Goal: Task Accomplishment & Management: Manage account settings

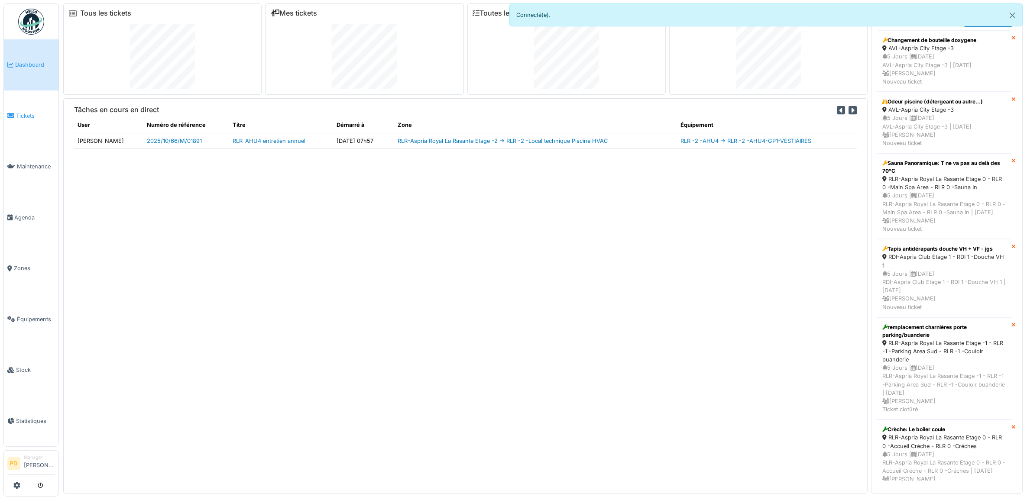
click at [32, 114] on span "Tickets" at bounding box center [35, 116] width 39 height 8
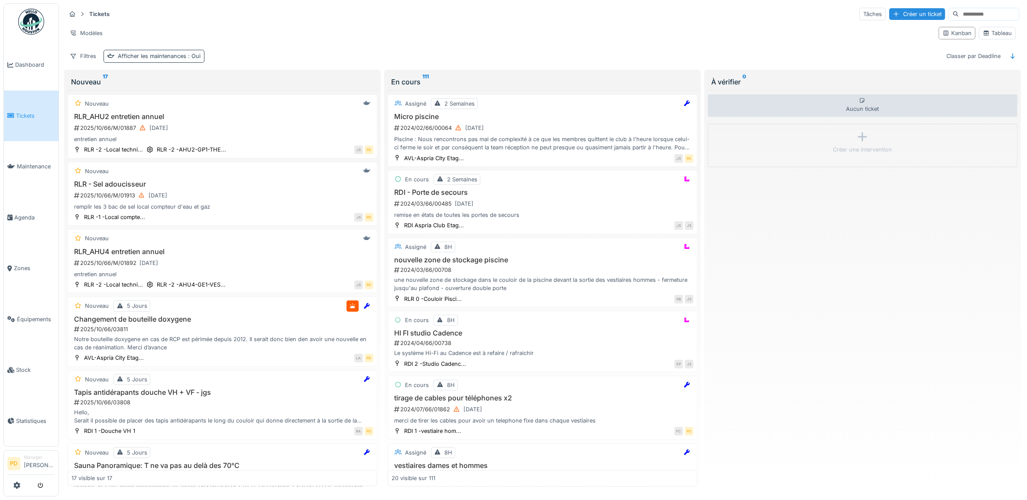
click at [157, 58] on div "Afficher les maintenances : Oui" at bounding box center [159, 56] width 83 height 8
click at [214, 81] on div "Supprimer" at bounding box center [200, 80] width 27 height 16
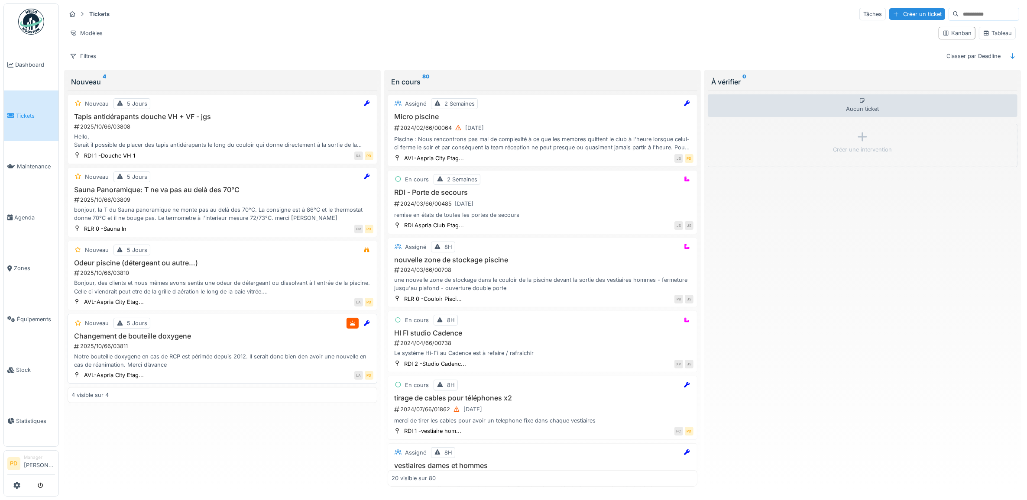
click at [205, 350] on div "2025/10/66/03811" at bounding box center [223, 346] width 300 height 8
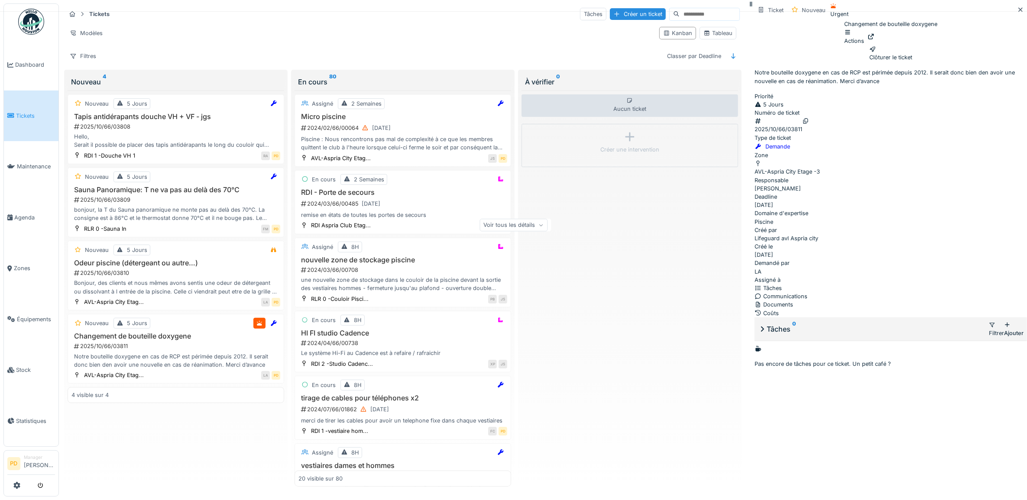
click at [864, 45] on div "Actions" at bounding box center [854, 37] width 20 height 16
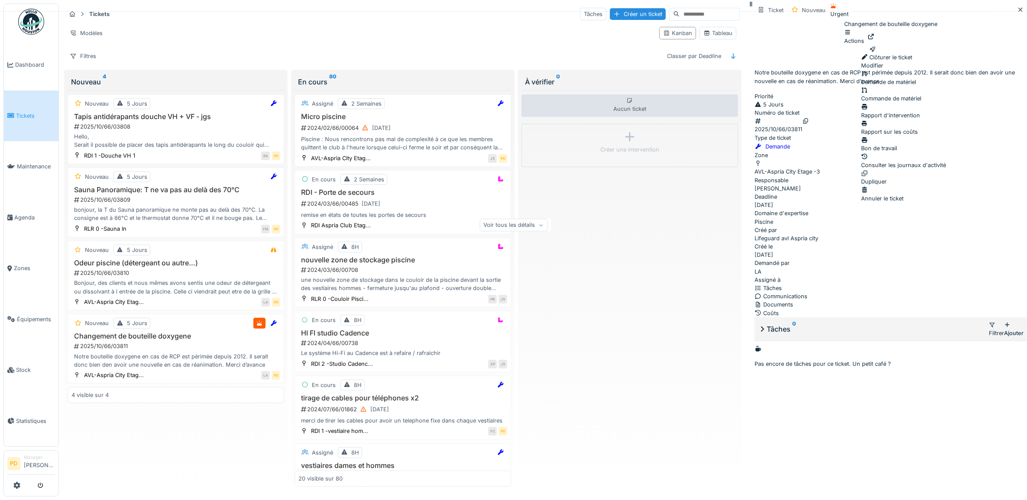
click at [910, 186] on div "Annuler le ticket" at bounding box center [903, 194] width 85 height 16
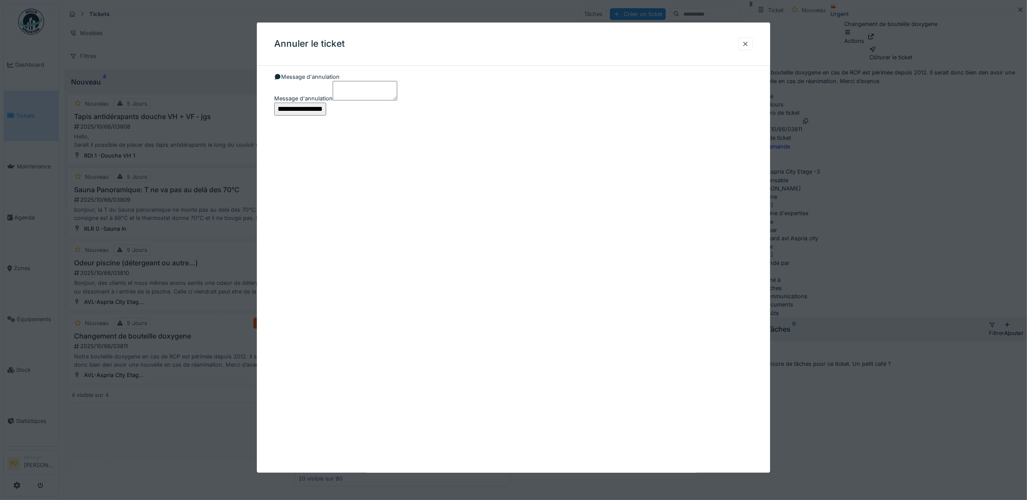
click at [344, 100] on textarea "Message d'annulation" at bounding box center [365, 90] width 65 height 19
paste textarea "**********"
type textarea "**********"
click at [326, 116] on input "**********" at bounding box center [300, 109] width 52 height 13
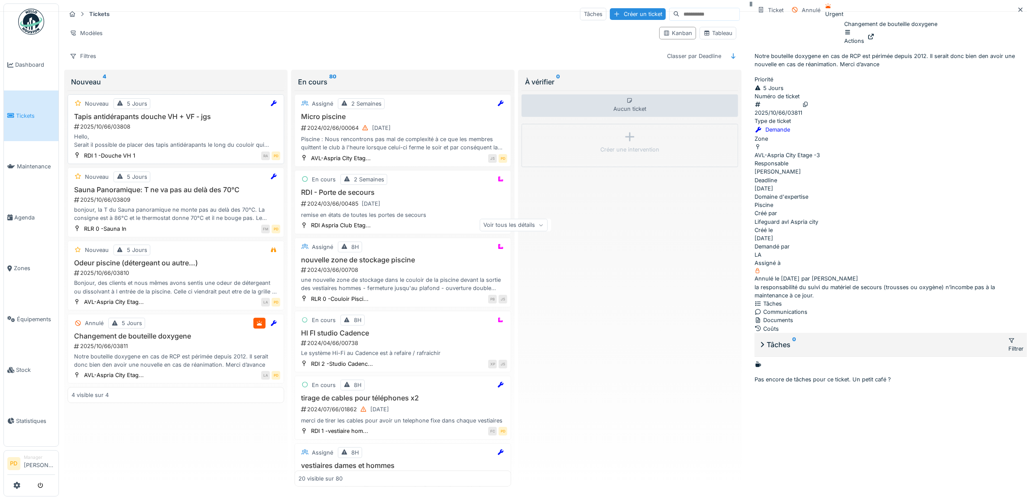
click at [176, 139] on div "Hello, Serait il possible de placer des tapis antidérapants le long du couloir …" at bounding box center [175, 141] width 209 height 16
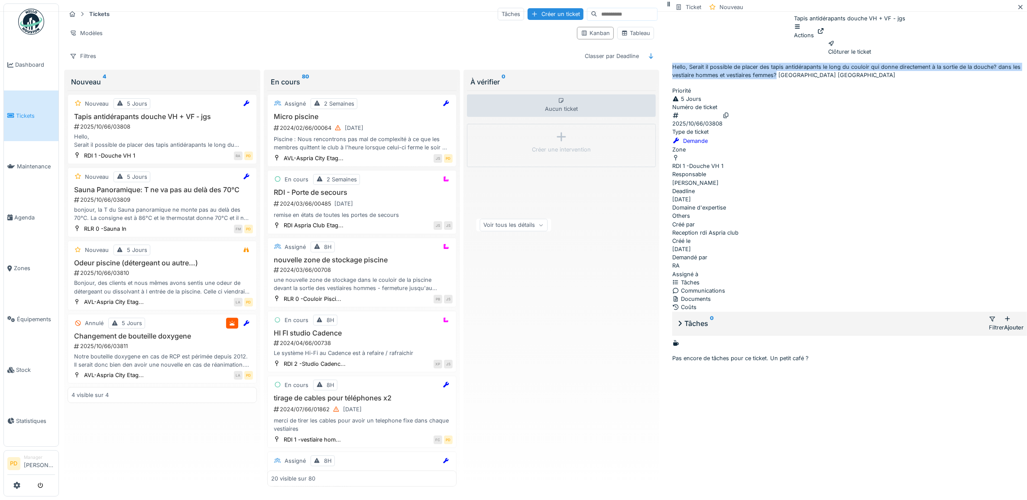
drag, startPoint x: 805, startPoint y: 93, endPoint x: 968, endPoint y: 122, distance: 165.4
click at [968, 122] on div "Ticket Nouveau Tapis antidérapants douche VH + VF - jgs Actions Clôturer le tic…" at bounding box center [849, 181] width 355 height 363
copy p "Hello, Serait il possible de placer des tapis antidérapants le long du couloir …"
click at [851, 303] on div "Documents" at bounding box center [849, 299] width 355 height 8
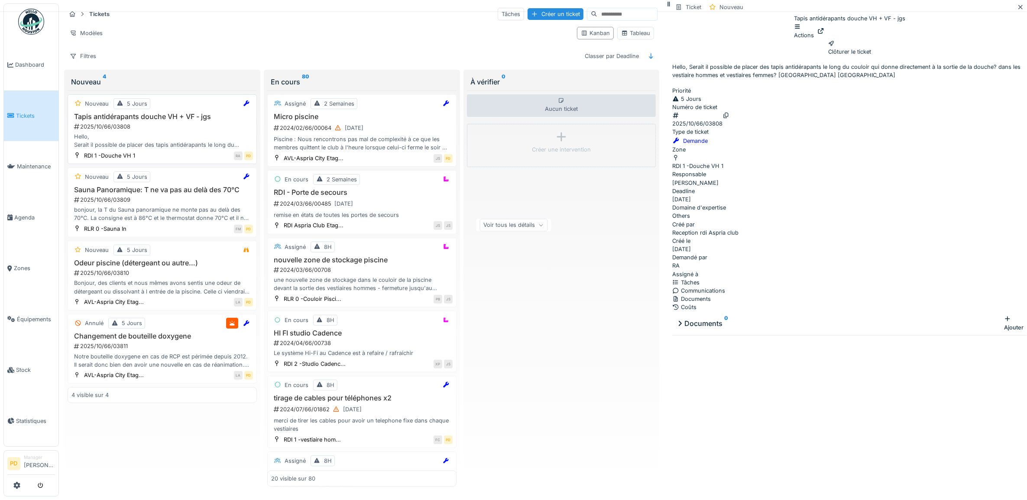
click at [216, 125] on div "Tapis antidérapants douche VH + VF - jgs 2025/10/66/03808 Hello, Serait il poss…" at bounding box center [162, 131] width 182 height 37
click at [1004, 332] on div "Ajouter" at bounding box center [1013, 323] width 19 height 16
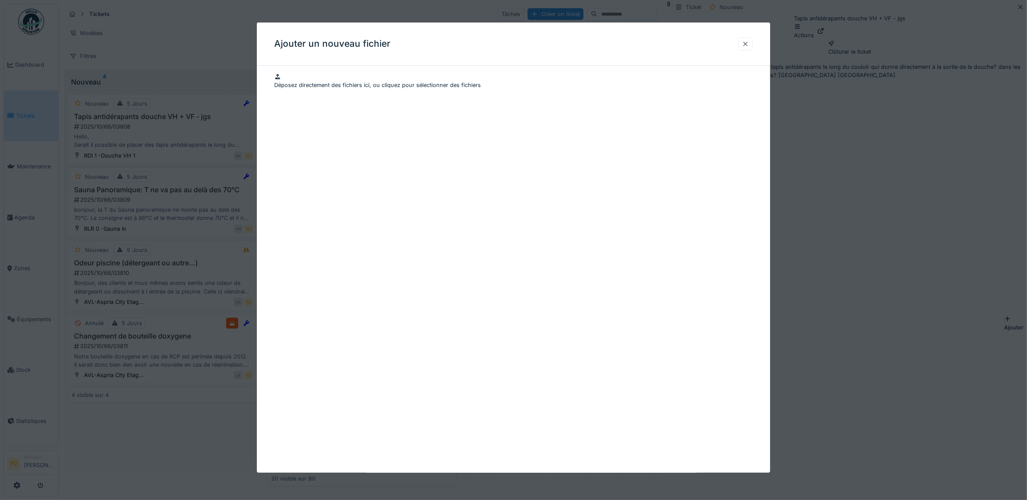
drag, startPoint x: 753, startPoint y: 45, endPoint x: 756, endPoint y: 42, distance: 4.5
click at [753, 43] on div at bounding box center [745, 44] width 15 height 13
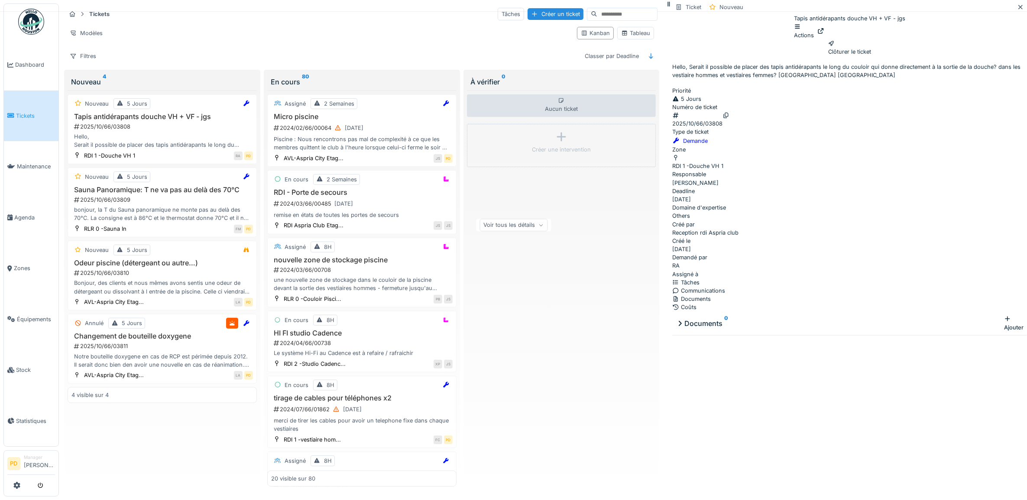
click at [871, 287] on div "Tâches" at bounding box center [849, 283] width 355 height 8
click at [1004, 332] on div "Ajouter" at bounding box center [1013, 323] width 19 height 16
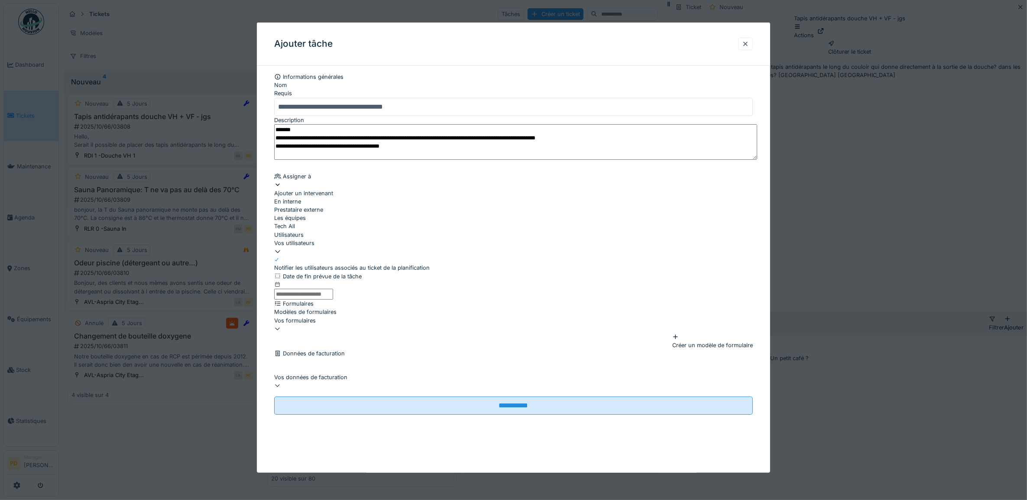
click at [334, 197] on div "Ajouter un intervenant" at bounding box center [513, 189] width 479 height 16
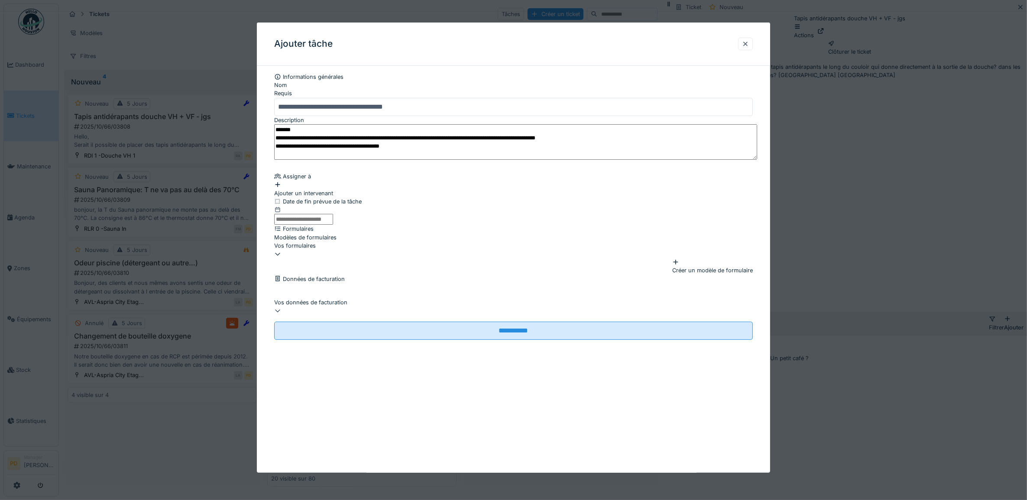
click at [329, 196] on div "Ajouter un intervenant" at bounding box center [513, 189] width 479 height 16
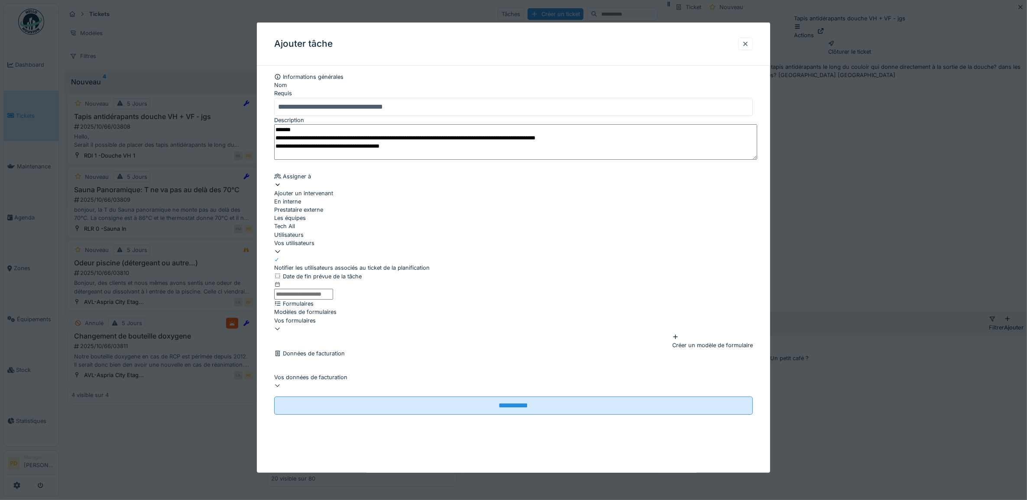
click at [347, 247] on div "Vos utilisateurs" at bounding box center [513, 243] width 479 height 8
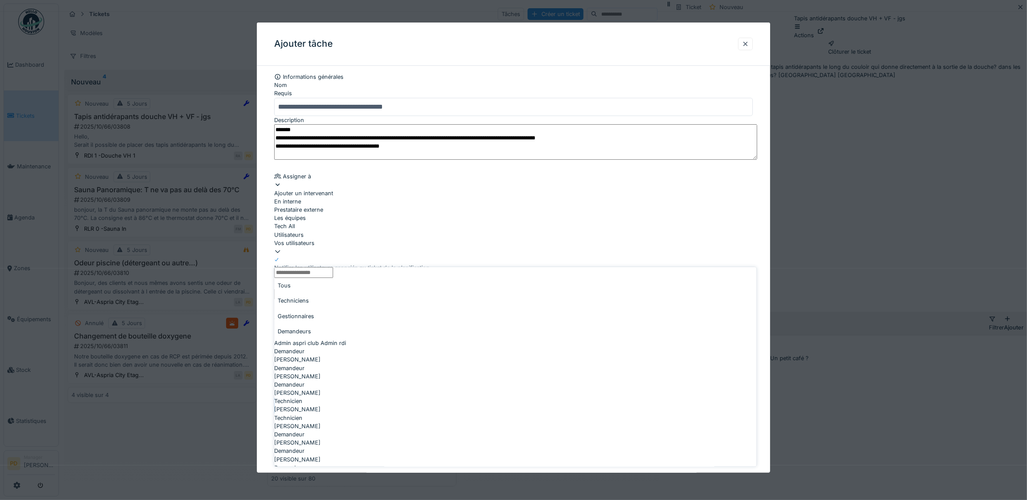
click at [336, 302] on div "Techniciens" at bounding box center [516, 301] width 482 height 15
click at [369, 309] on div "Gestionnaires" at bounding box center [516, 316] width 482 height 15
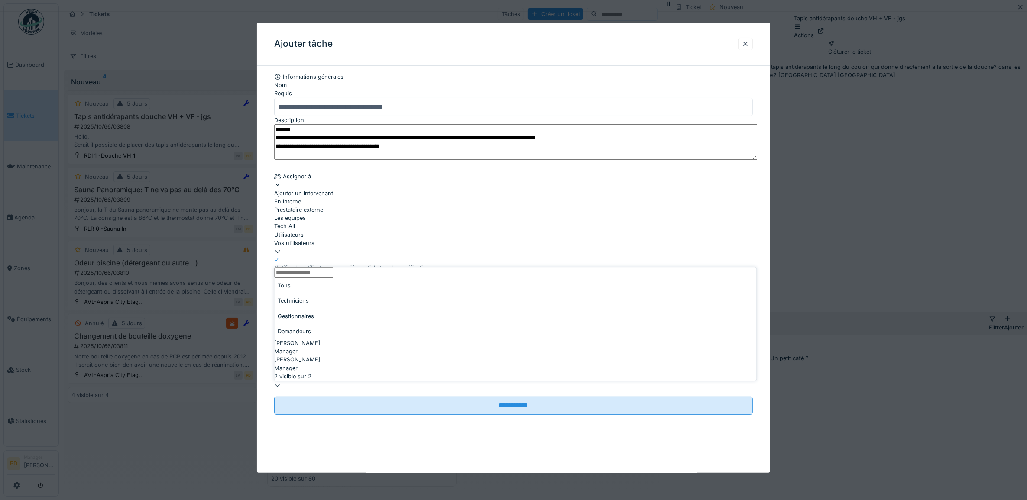
click at [320, 356] on span "[PERSON_NAME]" at bounding box center [298, 360] width 46 height 8
type input "****"
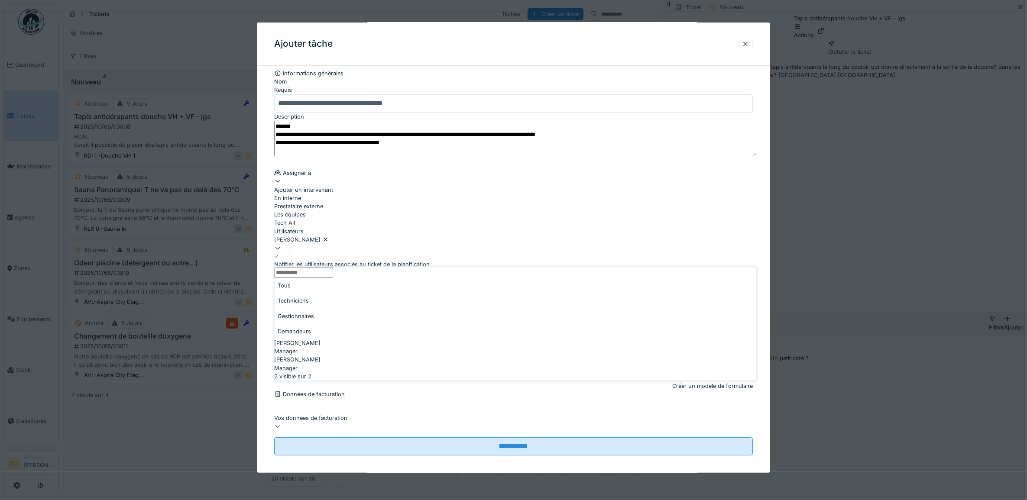
click at [269, 298] on div "**********" at bounding box center [514, 271] width 514 height 404
drag, startPoint x: 323, startPoint y: 298, endPoint x: 326, endPoint y: 302, distance: 5.3
click at [323, 296] on input "text" at bounding box center [303, 291] width 59 height 11
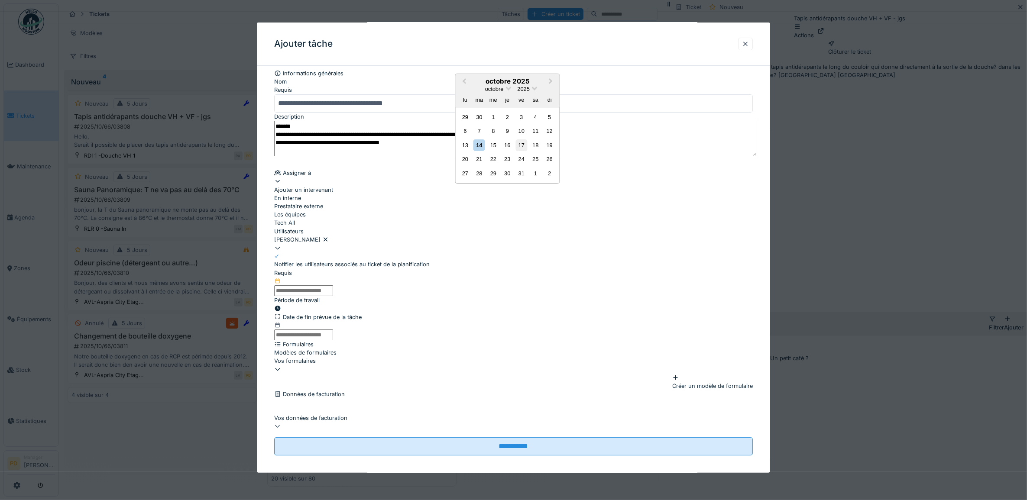
click at [523, 151] on div "17" at bounding box center [522, 146] width 12 height 12
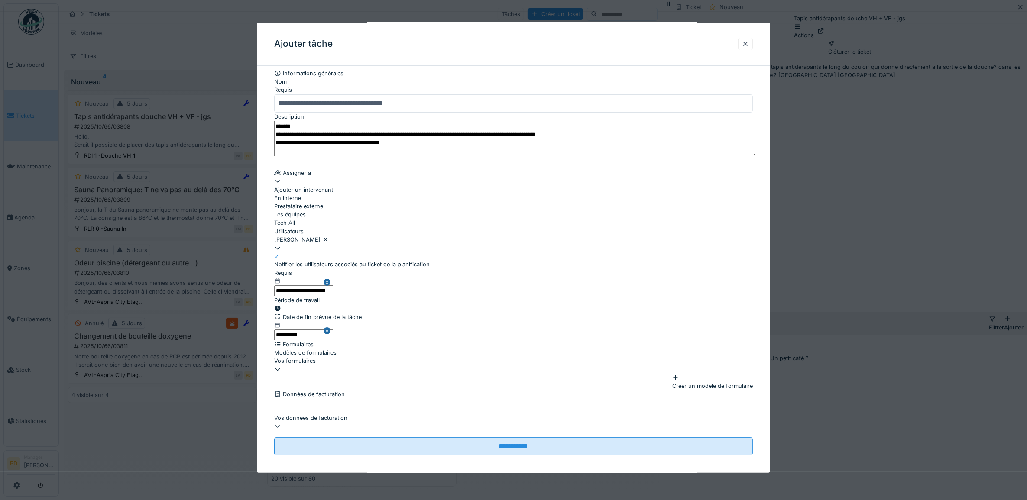
scroll to position [83, 0]
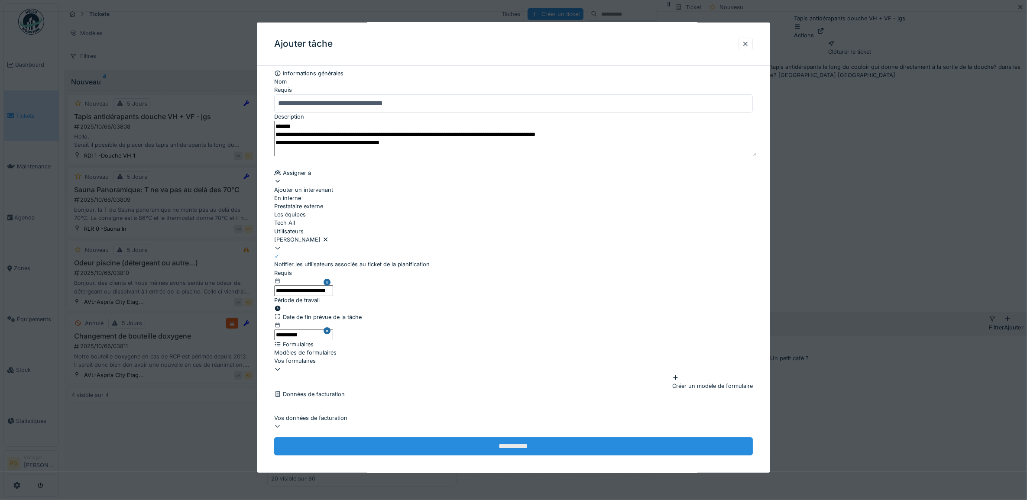
click at [529, 439] on input "**********" at bounding box center [513, 447] width 479 height 18
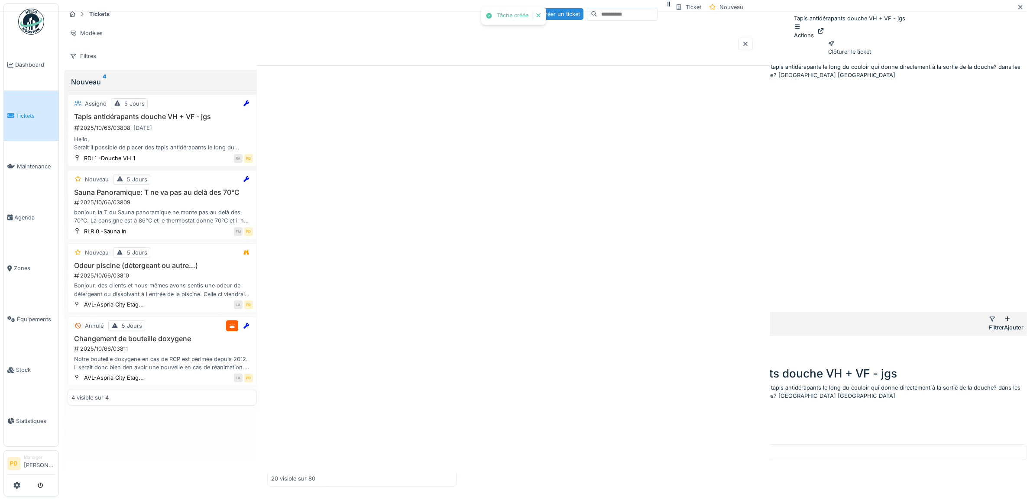
scroll to position [0, 0]
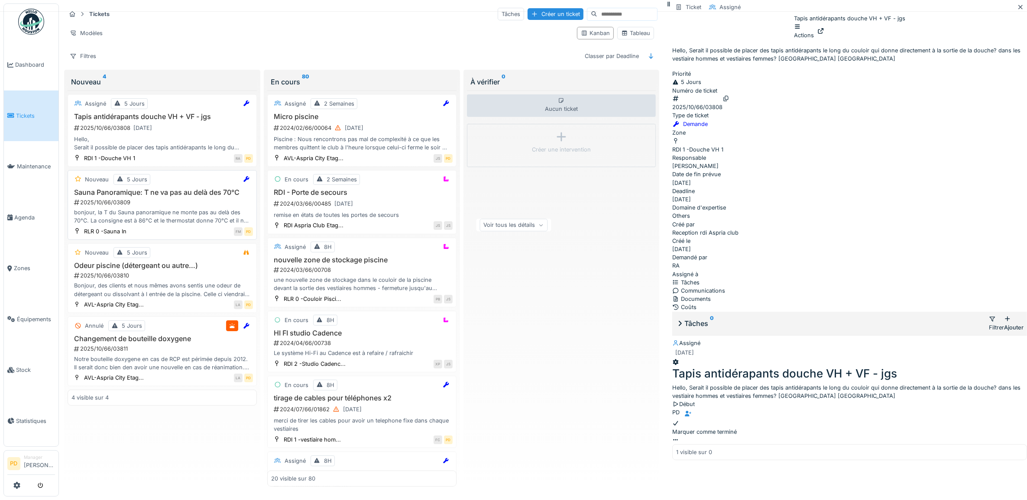
click at [222, 192] on div "Sauna Panoramique: T ne va pas au delà des 70°C 2025/10/66/03809 bonjour, la T …" at bounding box center [162, 206] width 182 height 37
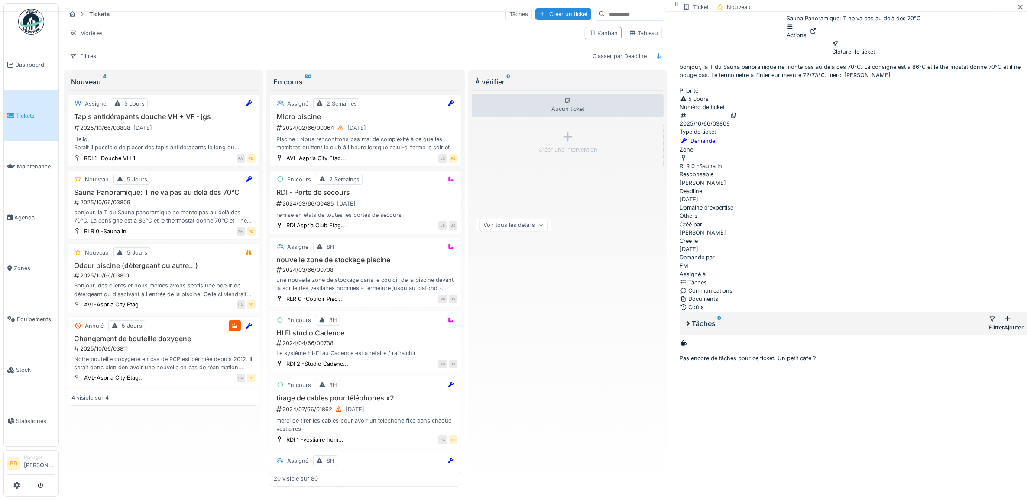
click at [872, 279] on div "Tâches" at bounding box center [853, 283] width 347 height 8
click at [1004, 315] on div "Ajouter" at bounding box center [1013, 323] width 19 height 16
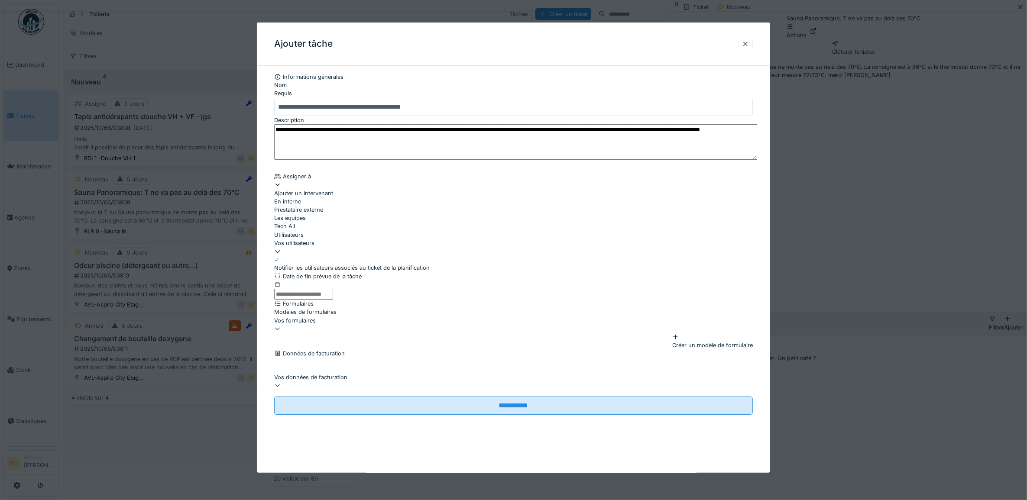
click at [341, 196] on div "Ajouter un intervenant" at bounding box center [513, 189] width 479 height 16
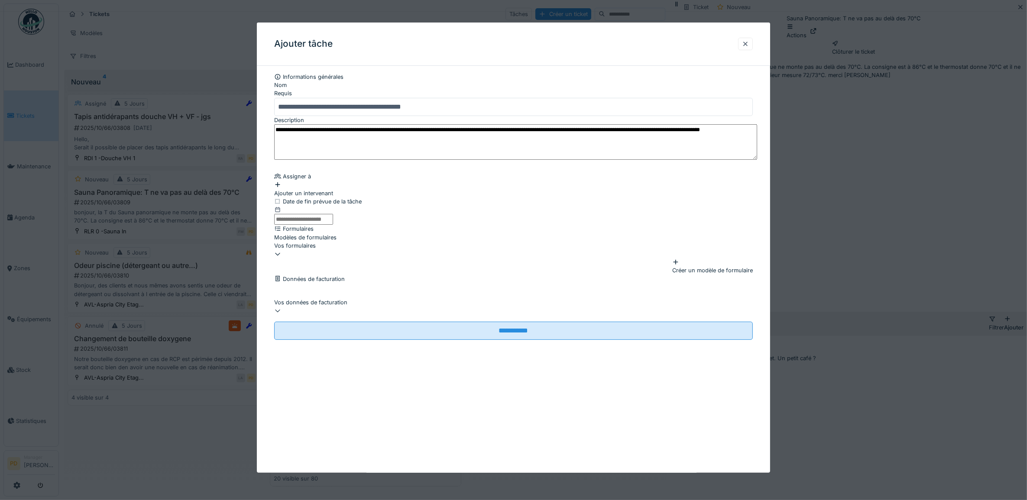
click at [336, 194] on div "Ajouter un intervenant" at bounding box center [513, 189] width 479 height 16
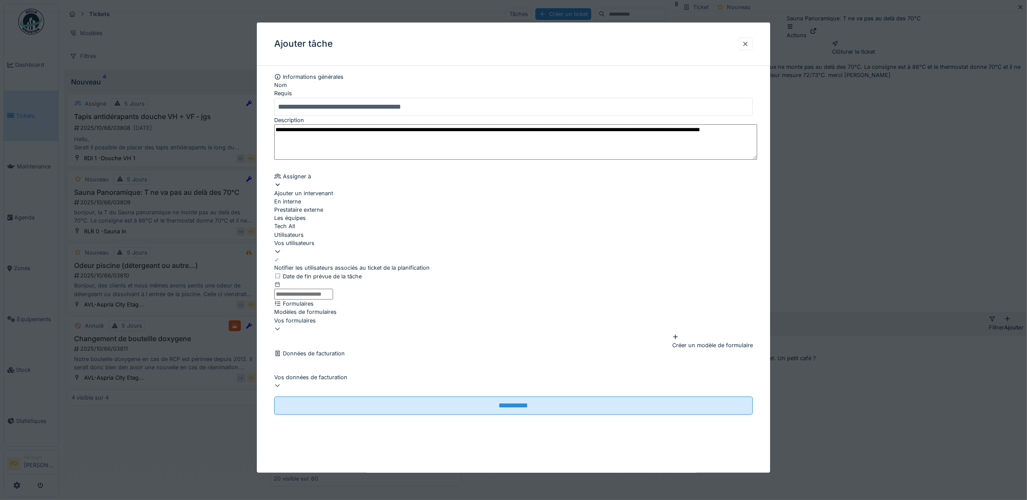
click at [370, 247] on div "Vos utilisateurs" at bounding box center [513, 243] width 479 height 8
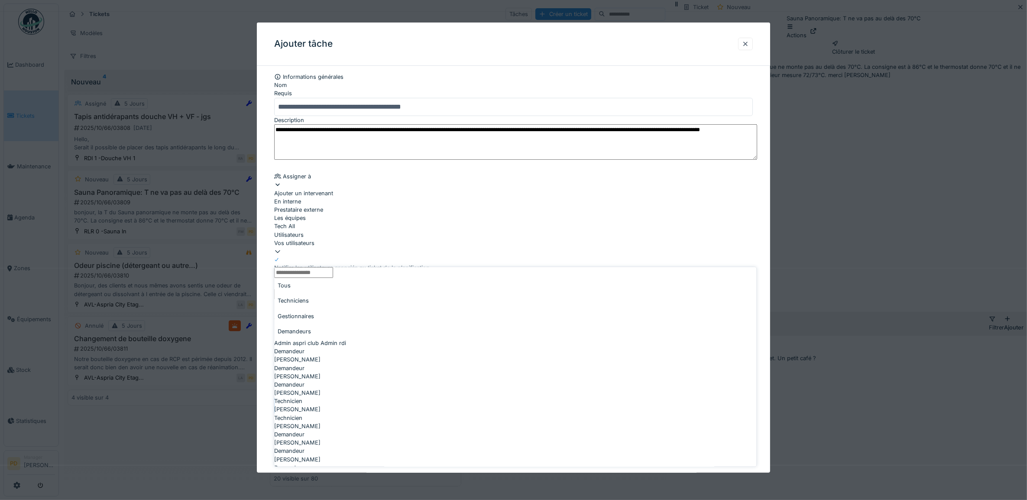
click at [338, 294] on div "Techniciens" at bounding box center [516, 301] width 482 height 15
click at [324, 381] on div "Technicien" at bounding box center [516, 385] width 482 height 8
type input "****"
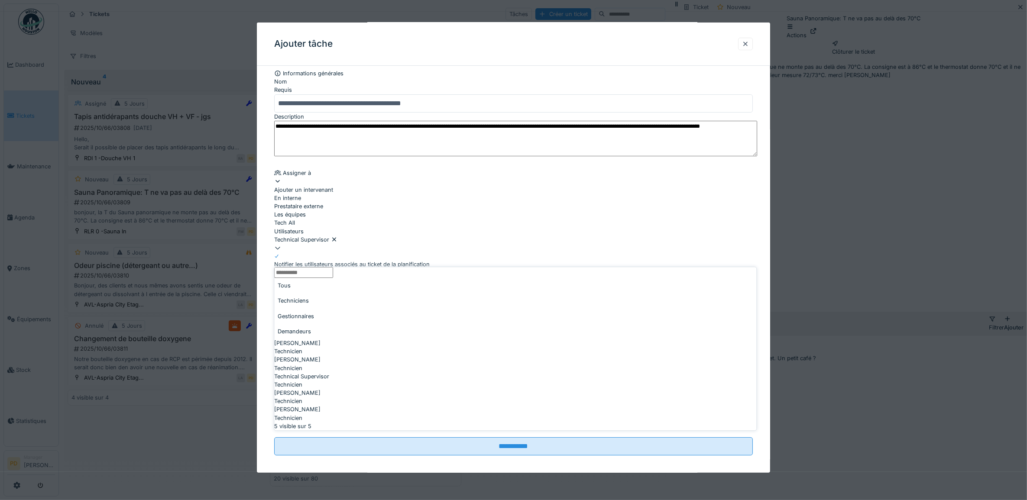
click at [267, 300] on div "**********" at bounding box center [514, 271] width 514 height 404
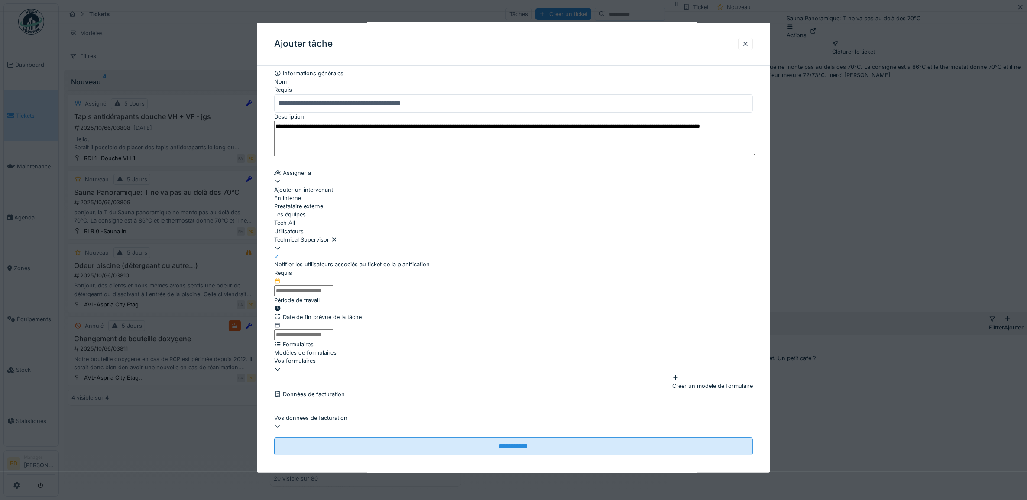
click at [319, 296] on input "text" at bounding box center [303, 291] width 59 height 11
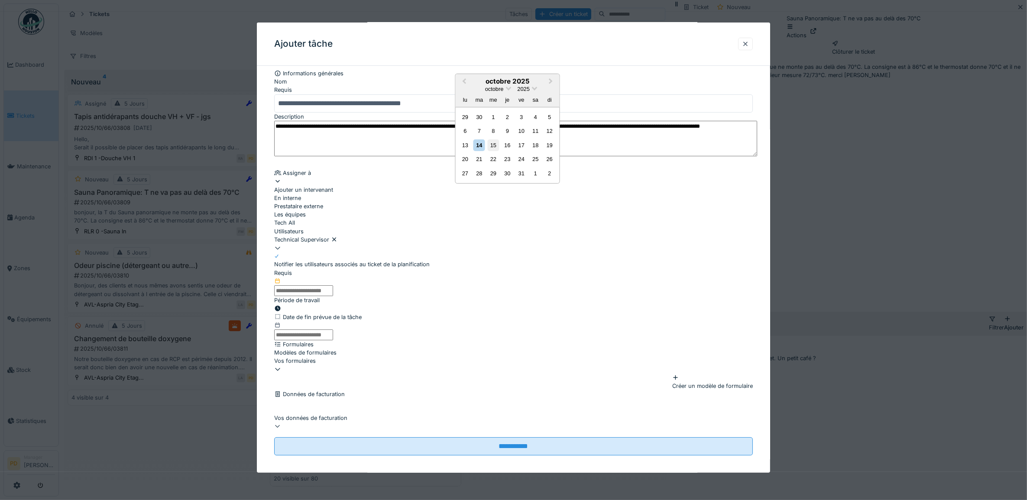
click at [490, 151] on div "15" at bounding box center [493, 146] width 12 height 12
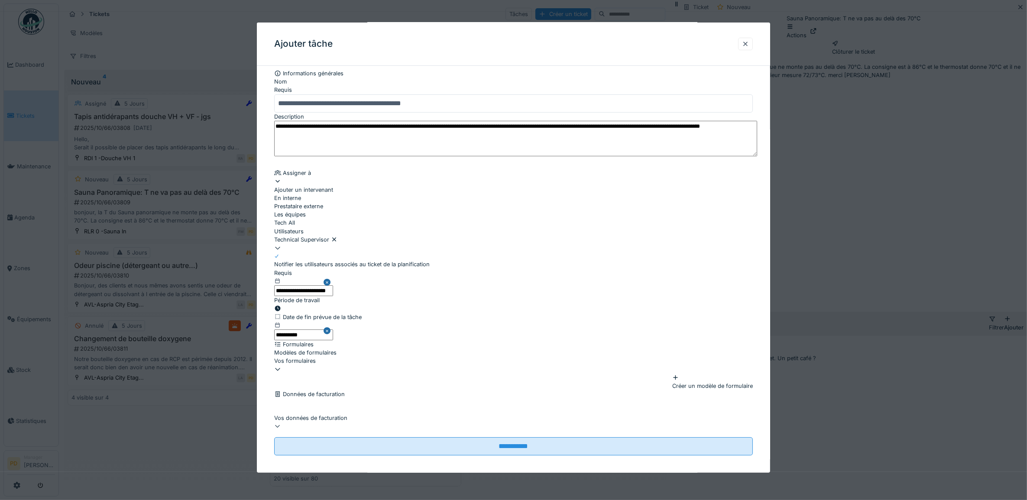
click at [333, 295] on input "**********" at bounding box center [303, 291] width 59 height 11
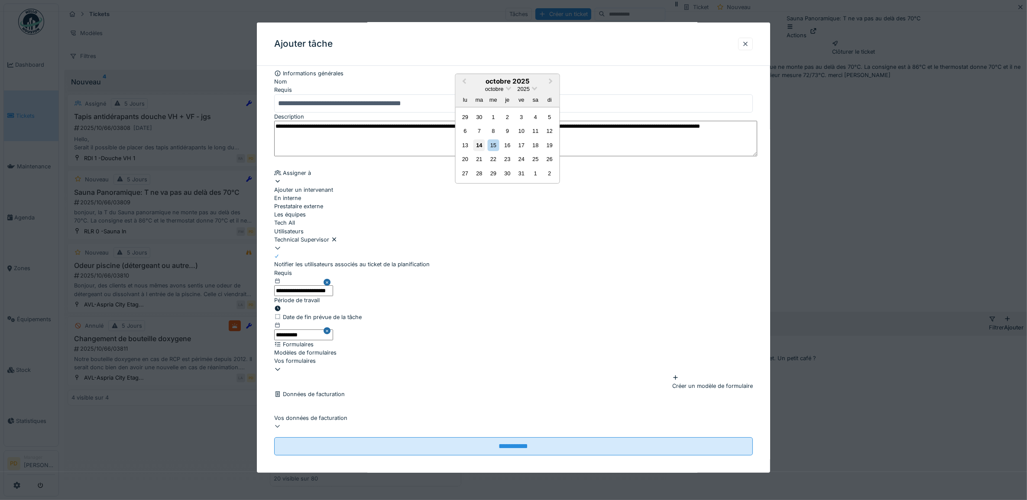
click at [484, 151] on div "14" at bounding box center [480, 146] width 12 height 12
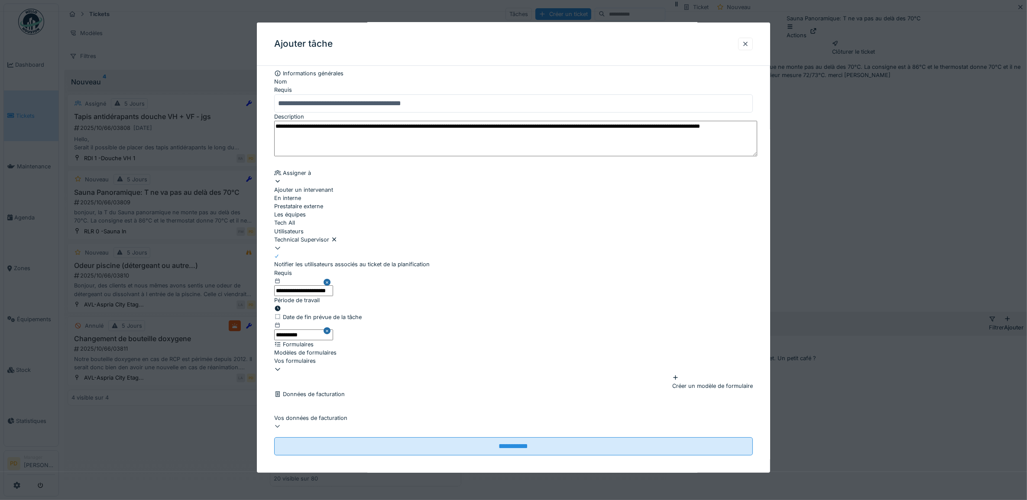
scroll to position [83, 0]
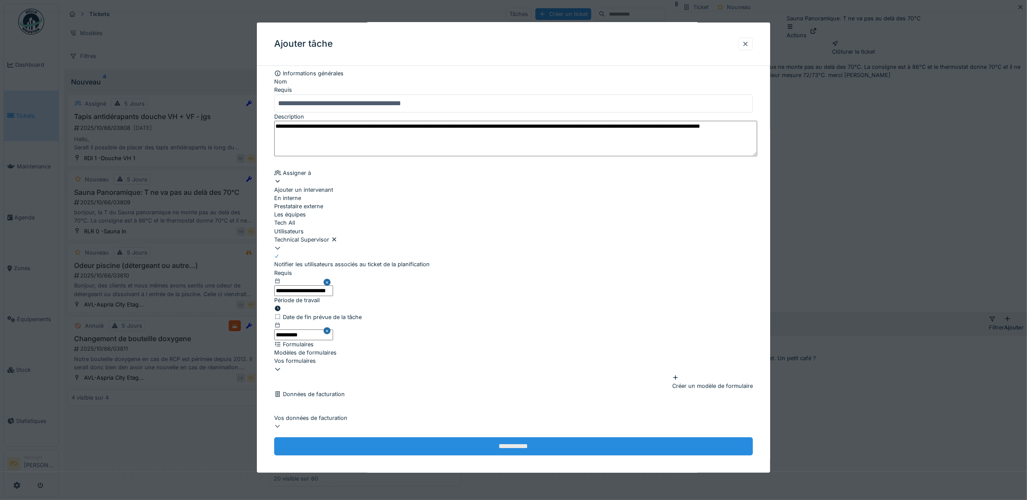
click at [487, 438] on input "**********" at bounding box center [513, 447] width 479 height 18
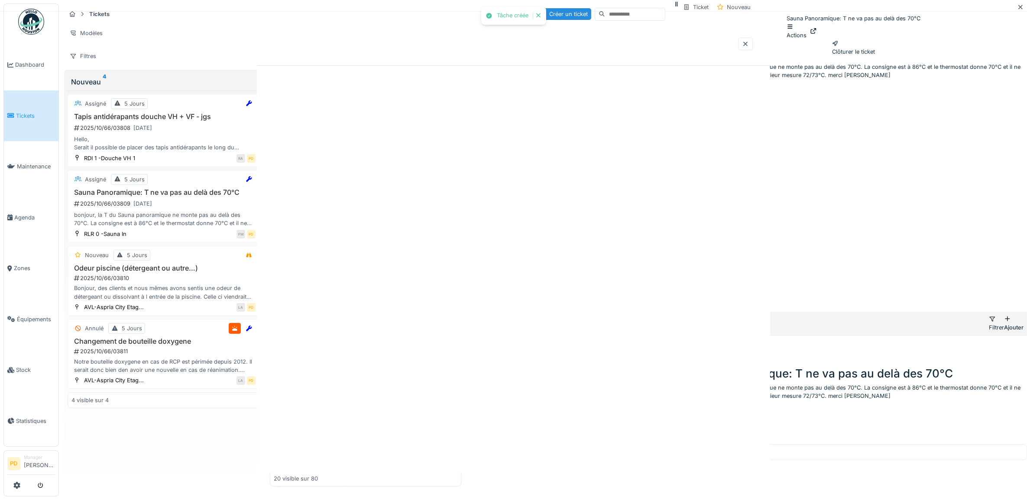
scroll to position [0, 0]
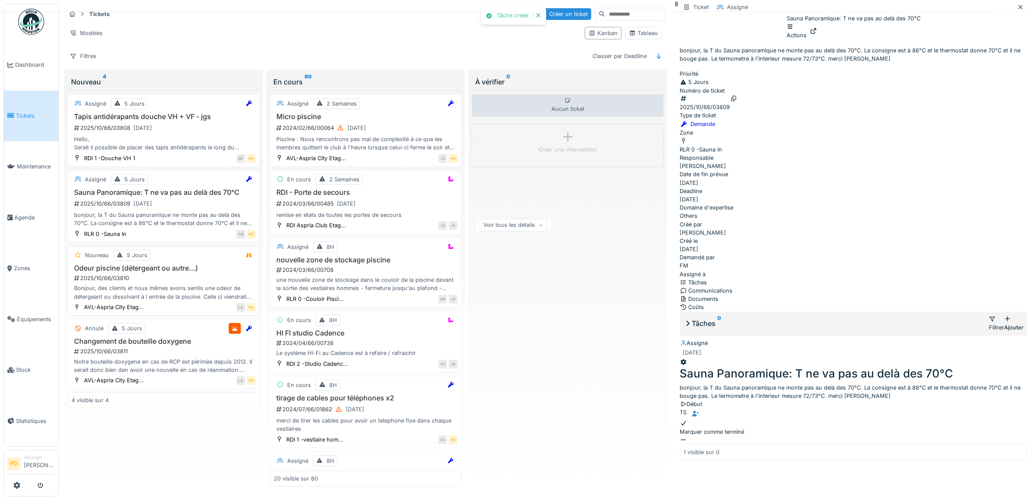
click at [203, 274] on div "2025/10/66/03810" at bounding box center [164, 278] width 182 height 8
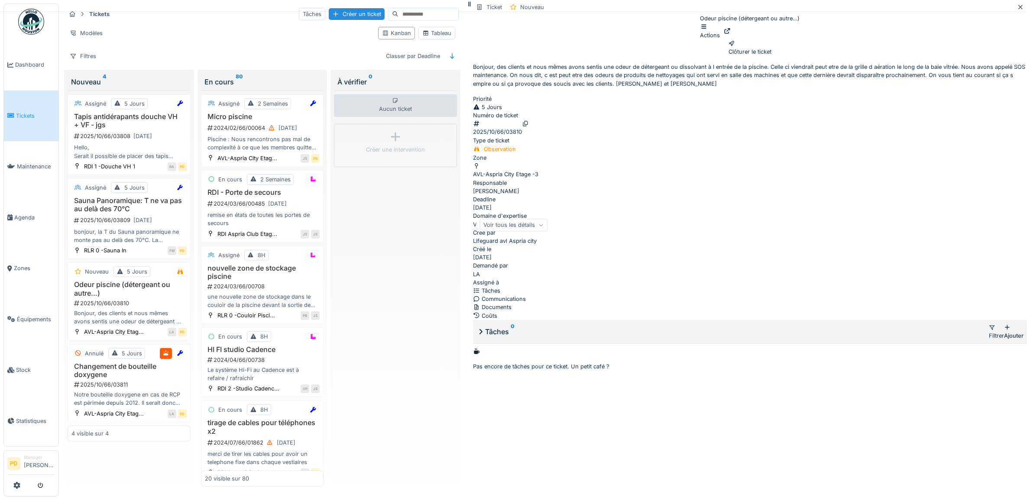
click at [1004, 340] on div "Ajouter" at bounding box center [1013, 332] width 19 height 16
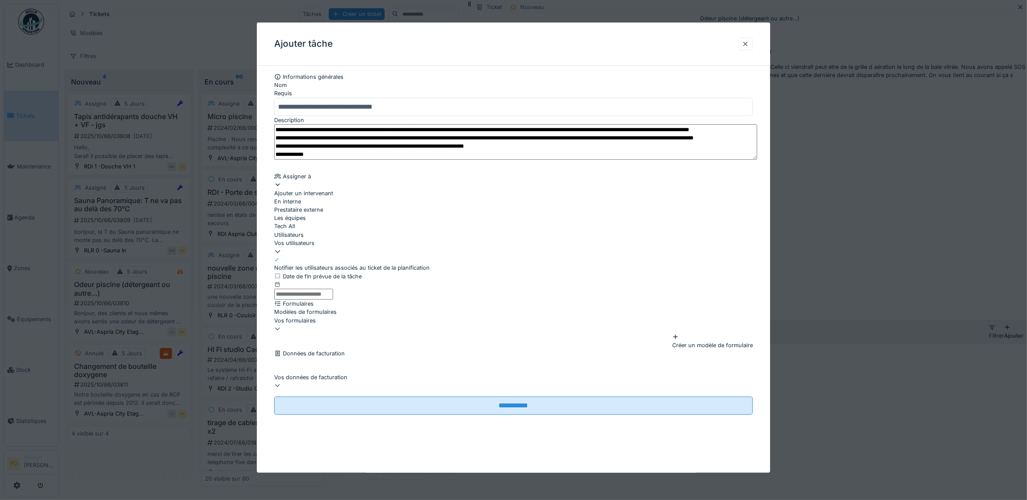
click at [324, 197] on div "Ajouter un intervenant" at bounding box center [513, 189] width 479 height 16
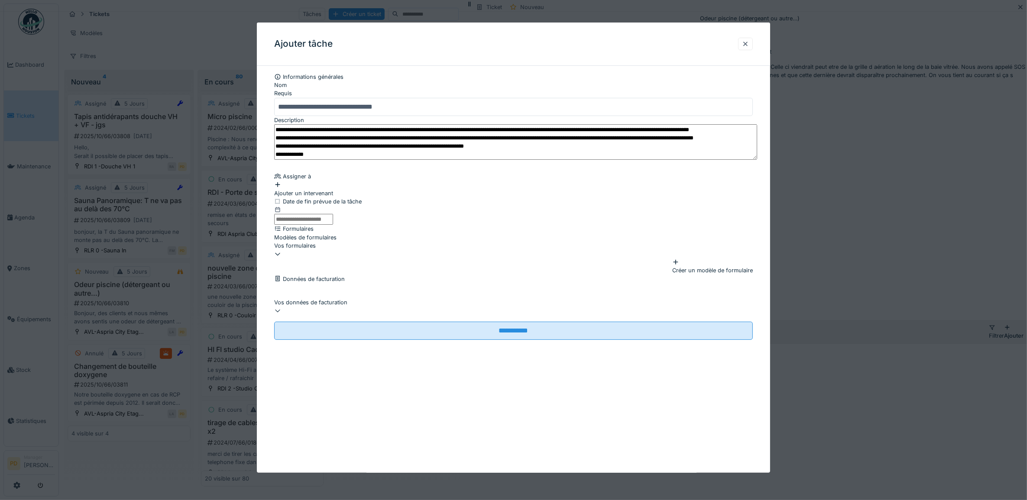
click at [334, 197] on div "Ajouter un intervenant" at bounding box center [513, 189] width 479 height 16
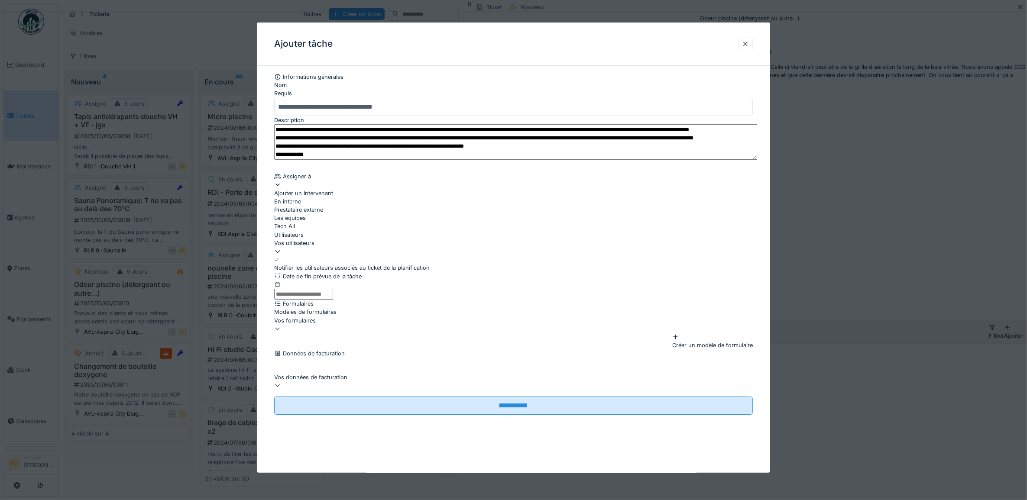
click at [350, 247] on div "Vos utilisateurs" at bounding box center [513, 243] width 479 height 8
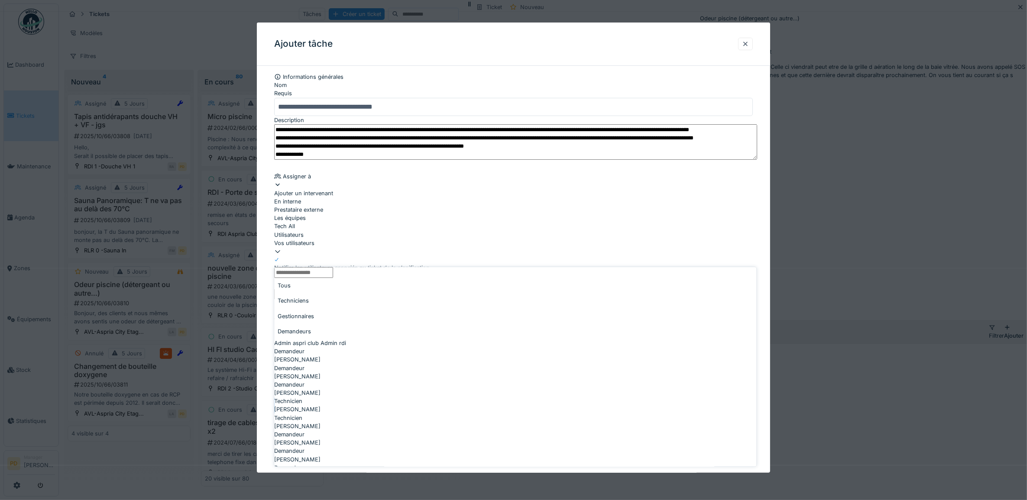
click at [362, 309] on div "Gestionnaires" at bounding box center [516, 316] width 482 height 15
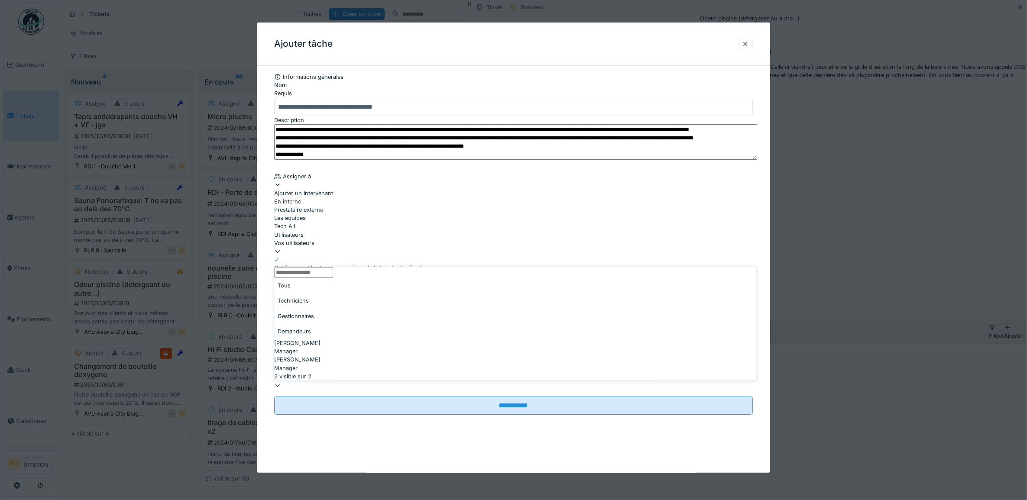
click at [329, 299] on div "Techniciens" at bounding box center [516, 301] width 482 height 15
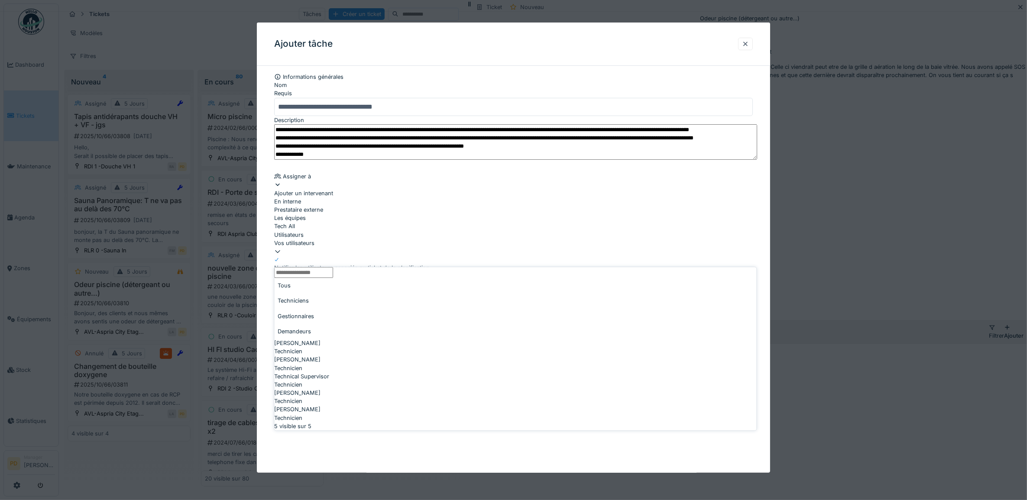
click at [321, 339] on span "Alexandre Michailidis" at bounding box center [298, 343] width 46 height 8
type input "*****"
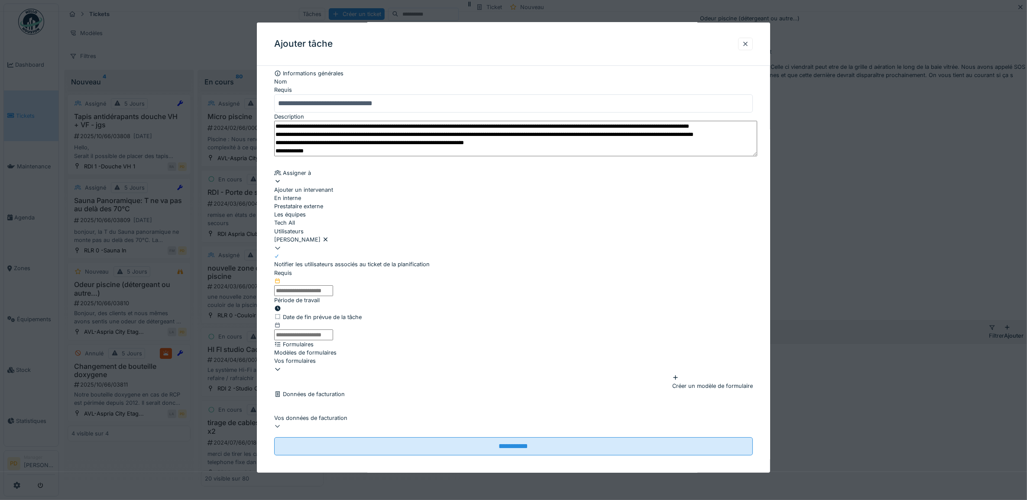
click at [271, 278] on div "**********" at bounding box center [514, 271] width 514 height 404
click at [308, 296] on input "text" at bounding box center [303, 291] width 59 height 11
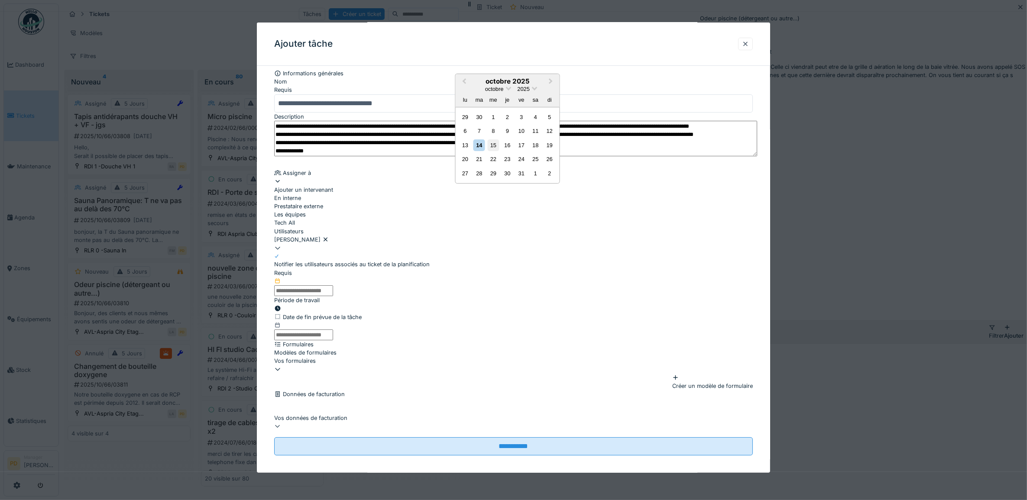
click at [492, 151] on div "15" at bounding box center [493, 146] width 12 height 12
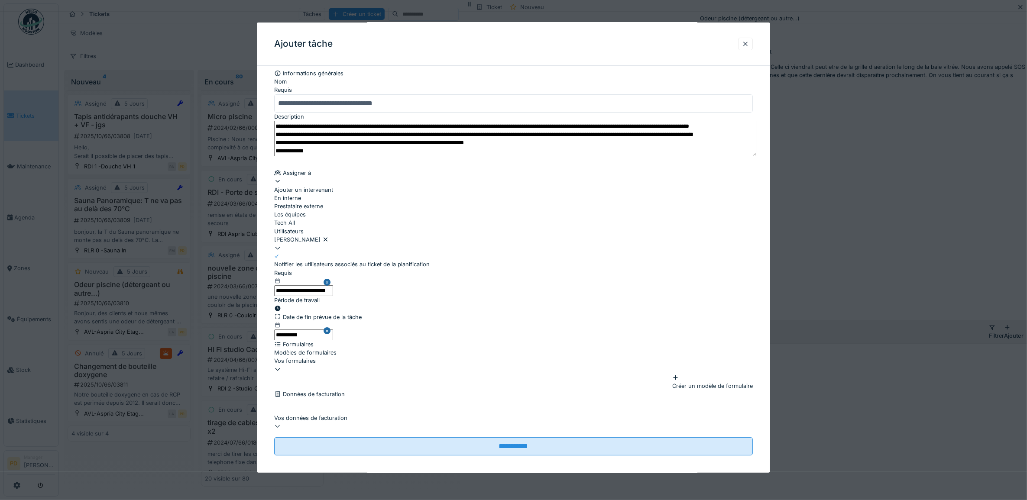
scroll to position [83, 0]
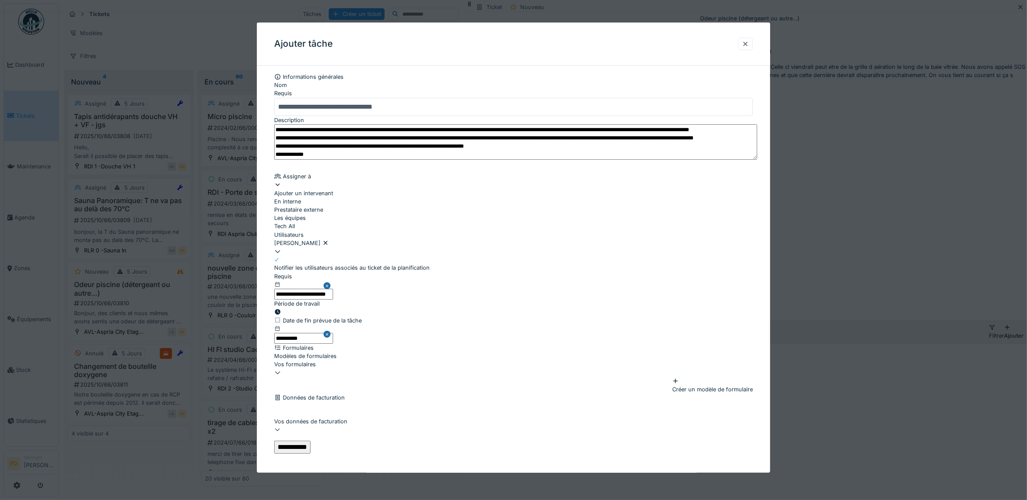
click at [311, 441] on input "**********" at bounding box center [292, 447] width 36 height 13
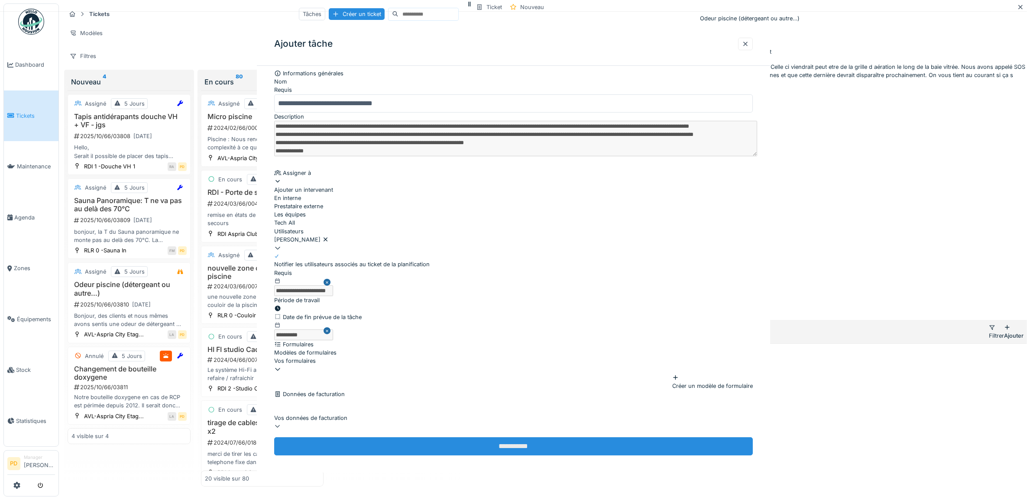
scroll to position [0, 0]
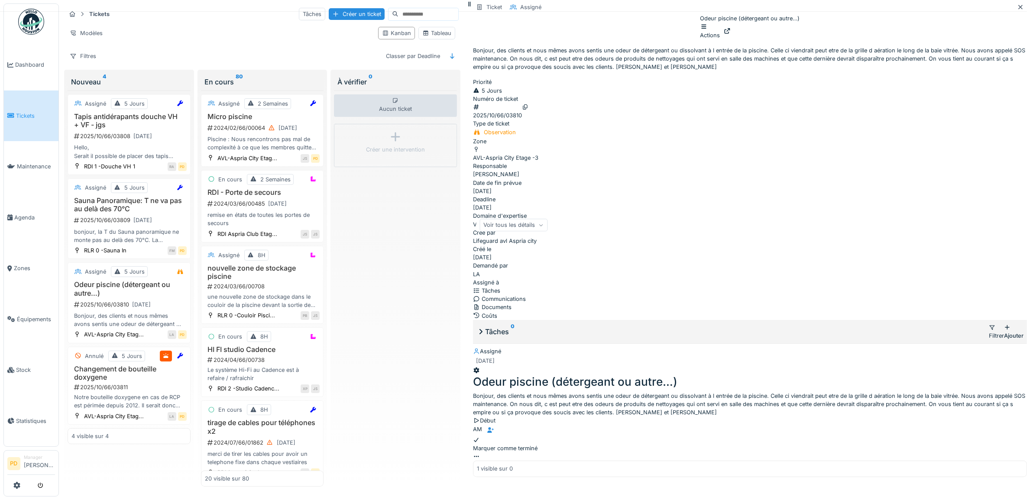
click at [32, 114] on span "Tickets" at bounding box center [35, 116] width 39 height 8
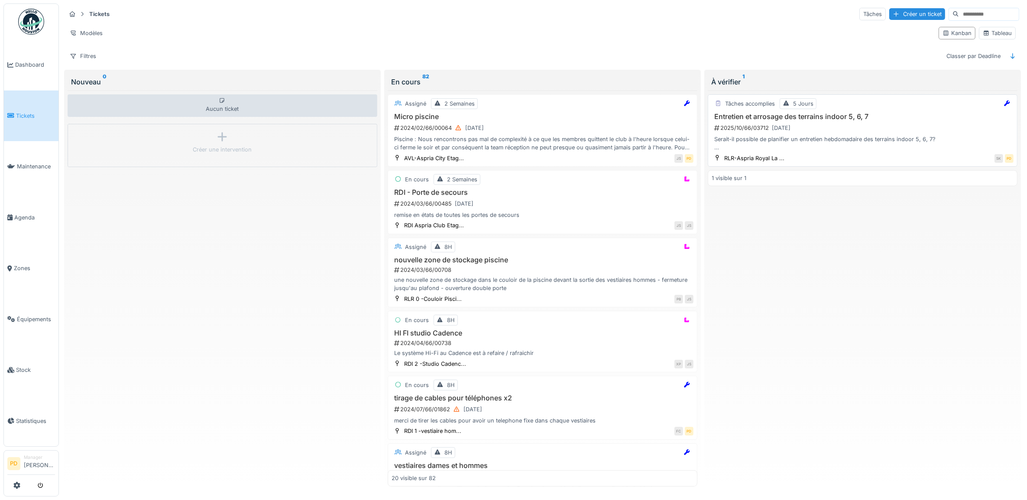
click at [894, 120] on h3 "Entretien et arrosage des terrains indoor 5, 6, 7" at bounding box center [863, 117] width 302 height 8
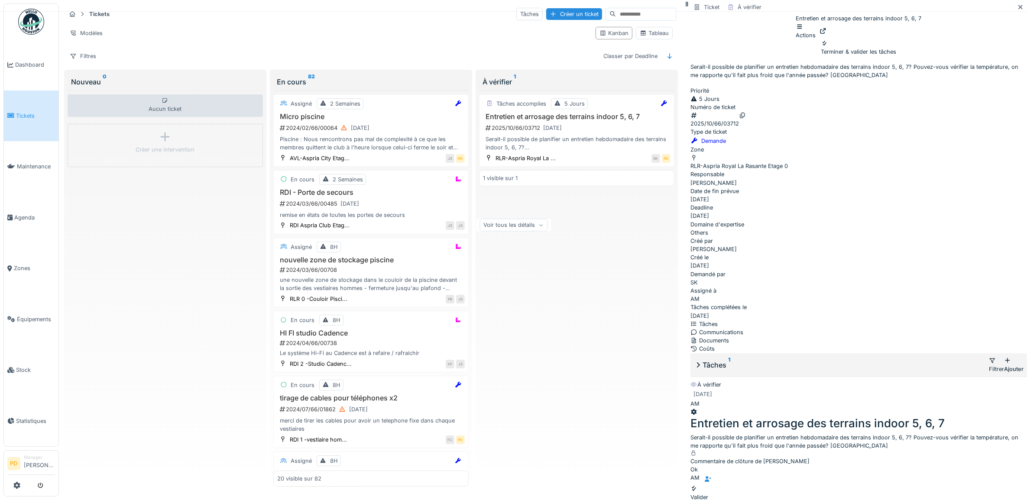
scroll to position [8, 0]
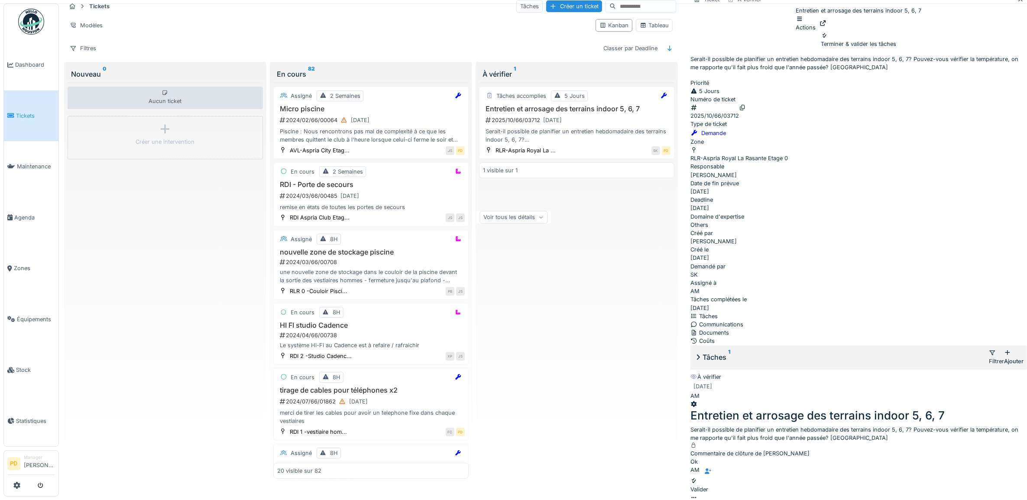
click at [897, 48] on div "Terminer & valider les tâches" at bounding box center [858, 40] width 75 height 16
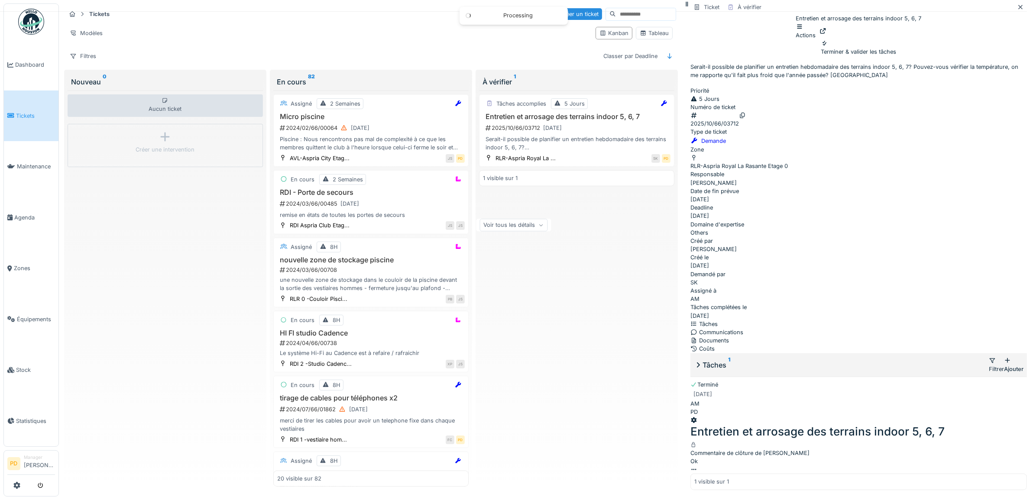
scroll to position [0, 0]
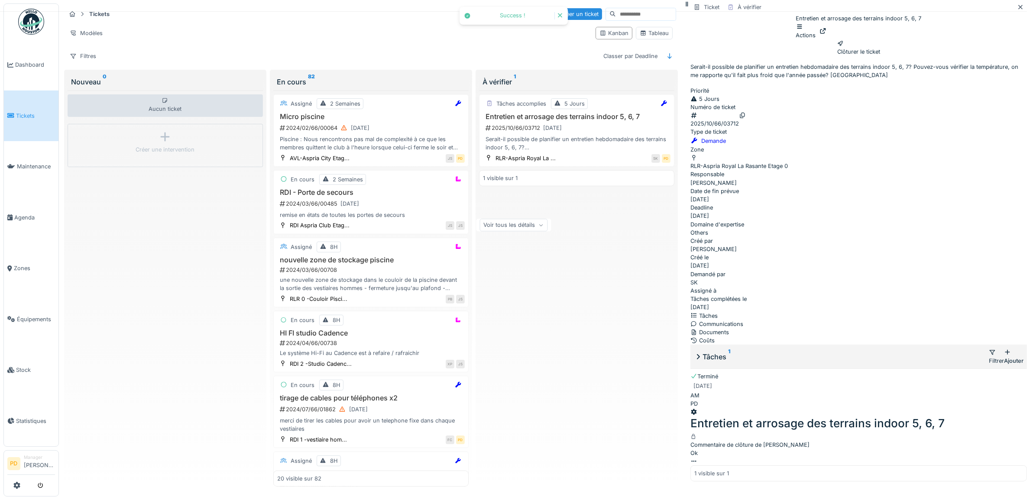
click at [880, 56] on div "Clôturer le ticket" at bounding box center [859, 47] width 43 height 16
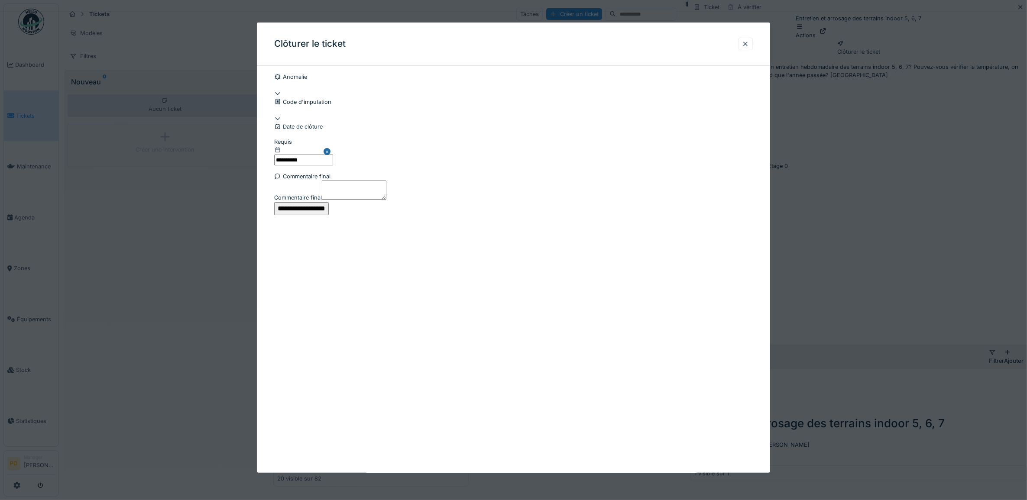
click at [329, 215] on input "**********" at bounding box center [301, 208] width 55 height 13
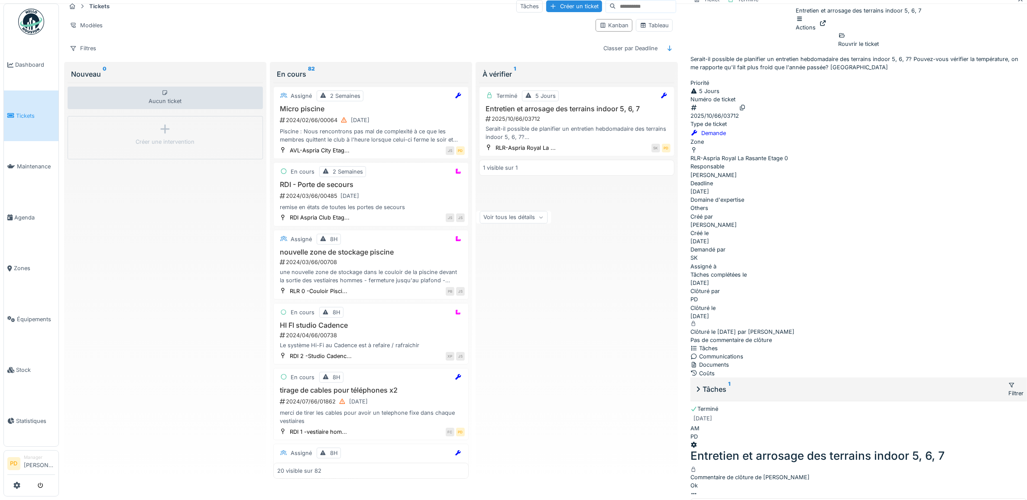
click at [28, 113] on span "Tickets" at bounding box center [35, 116] width 39 height 8
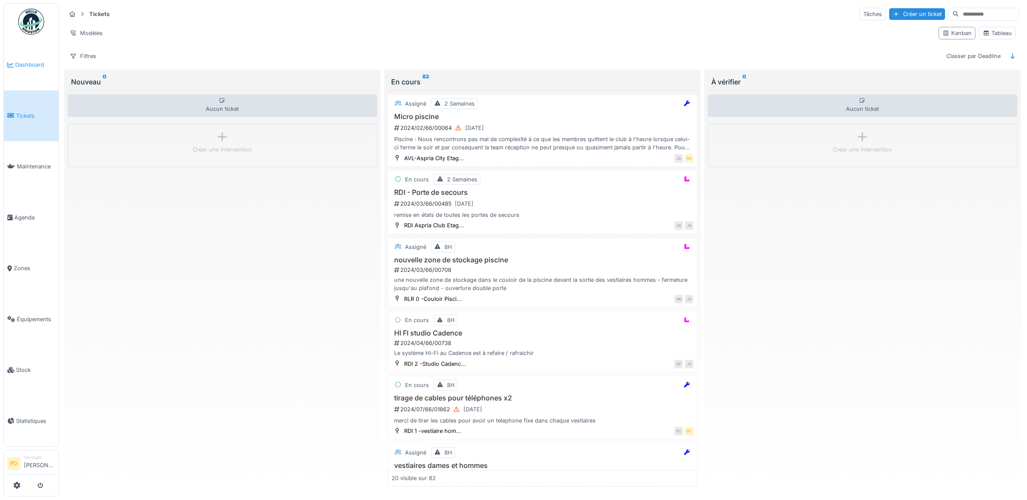
click at [24, 66] on span "Dashboard" at bounding box center [35, 65] width 40 height 8
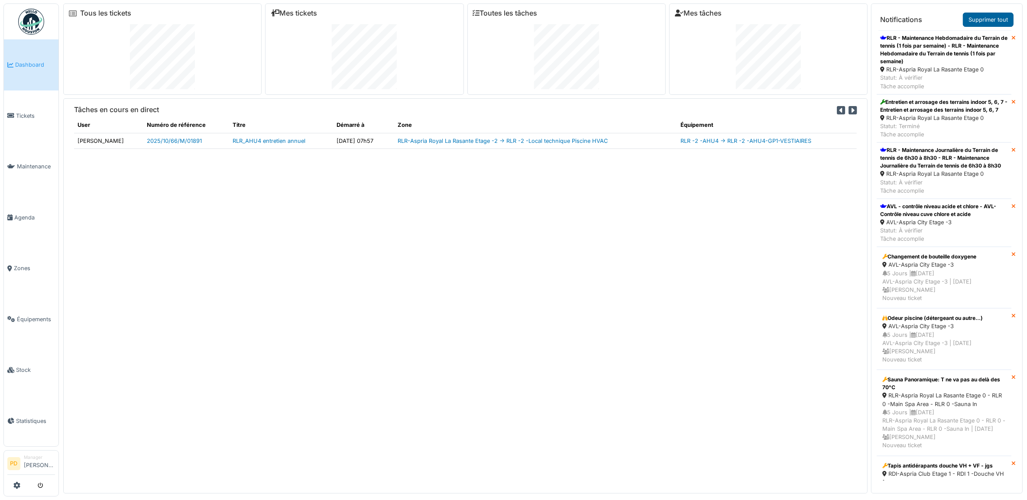
click at [977, 22] on link "Supprimer tout" at bounding box center [988, 20] width 51 height 14
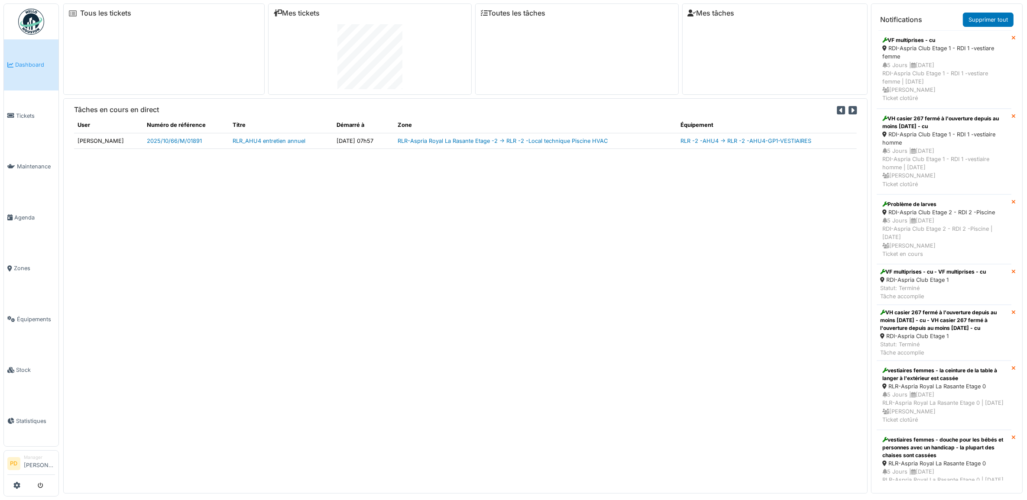
click at [975, 22] on link "Supprimer tout" at bounding box center [988, 20] width 51 height 14
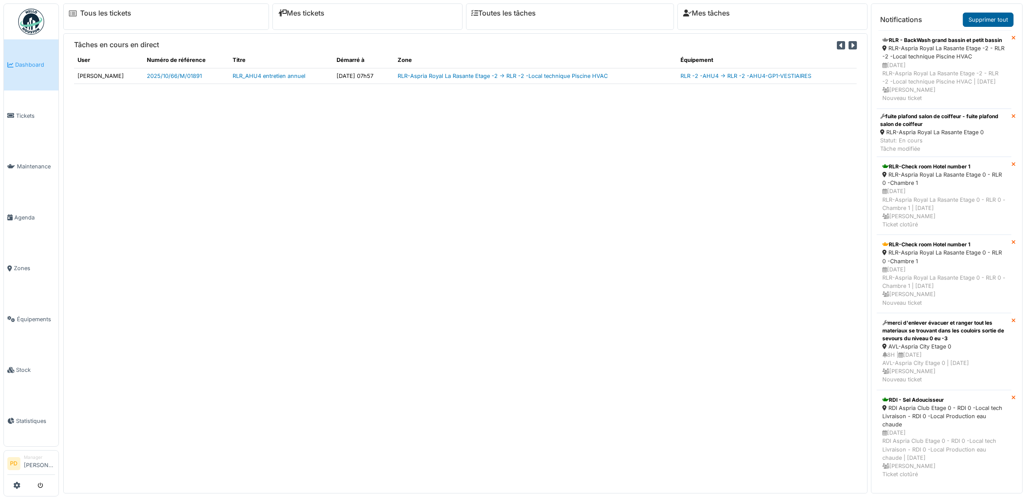
click at [982, 16] on link "Supprimer tout" at bounding box center [988, 20] width 51 height 14
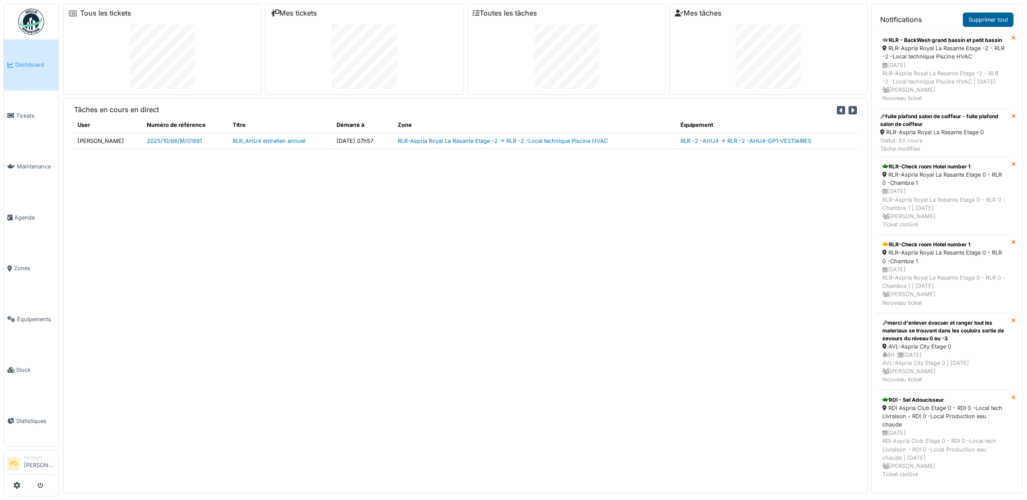
click at [984, 20] on link "Supprimer tout" at bounding box center [988, 20] width 51 height 14
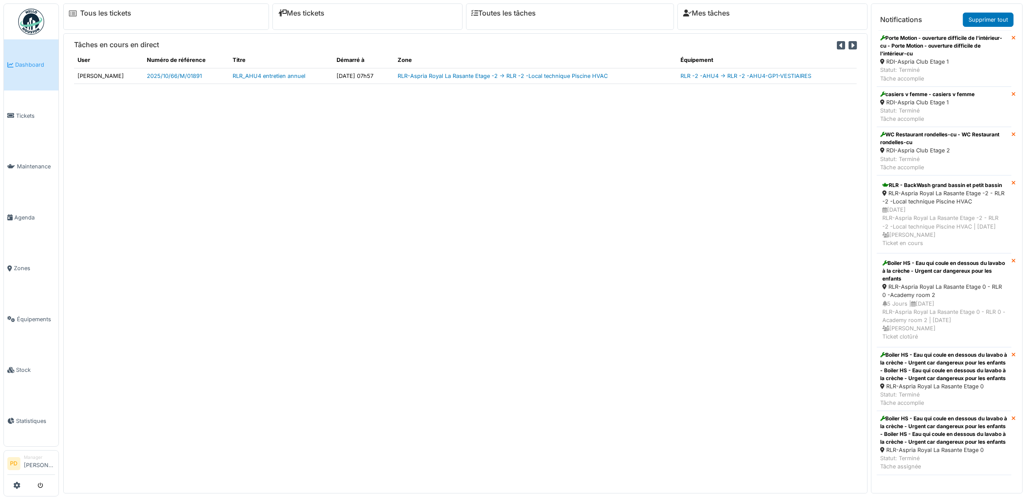
click at [984, 20] on link "Supprimer tout" at bounding box center [988, 20] width 51 height 14
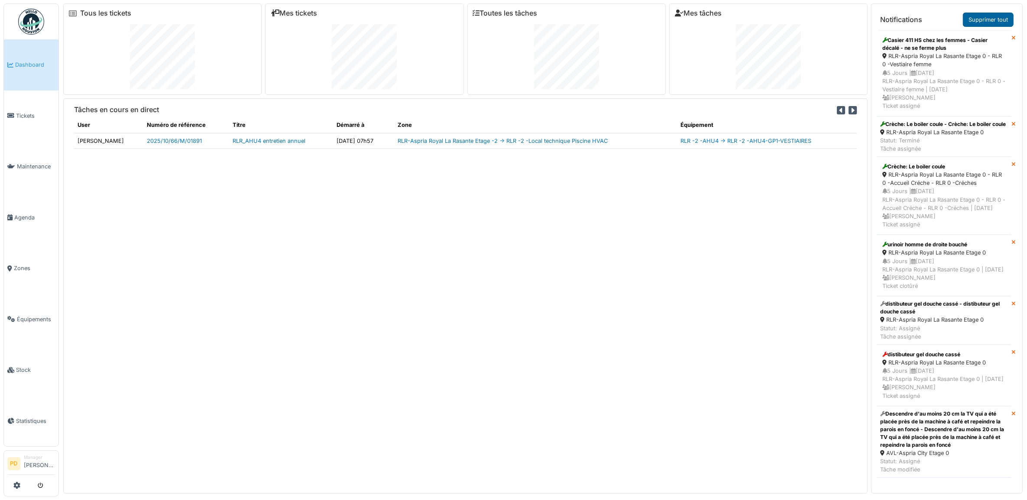
click at [992, 22] on link "Supprimer tout" at bounding box center [988, 20] width 51 height 14
click at [986, 18] on link "Supprimer tout" at bounding box center [988, 20] width 51 height 14
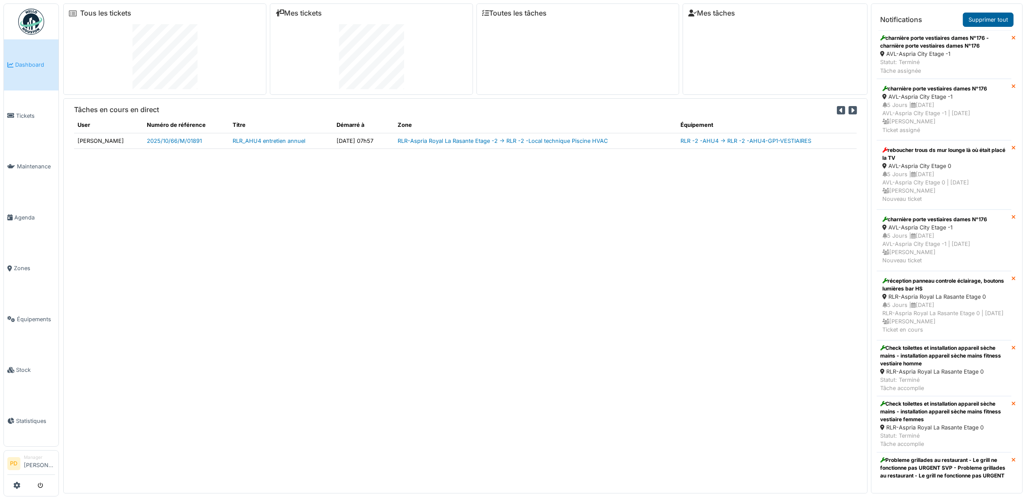
click at [981, 22] on link "Supprimer tout" at bounding box center [988, 20] width 51 height 14
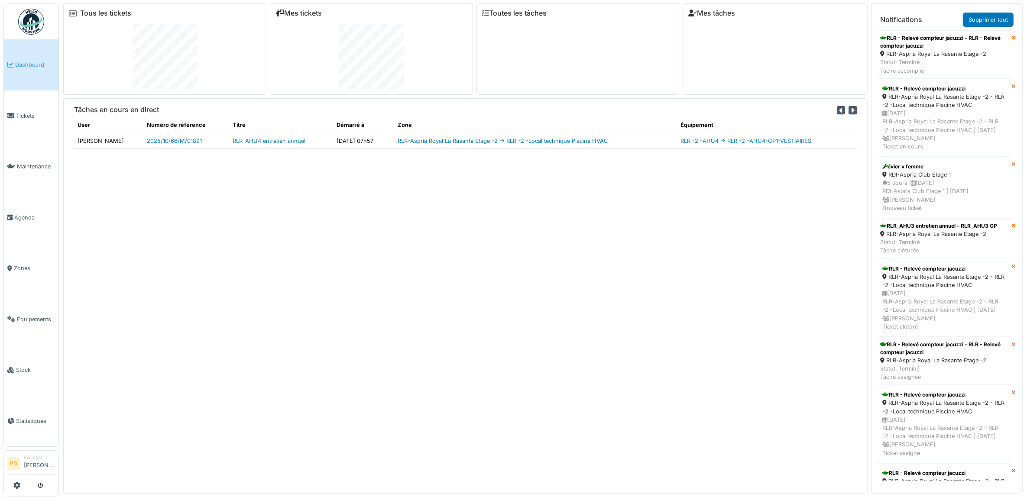
click at [987, 19] on link "Supprimer tout" at bounding box center [988, 20] width 51 height 14
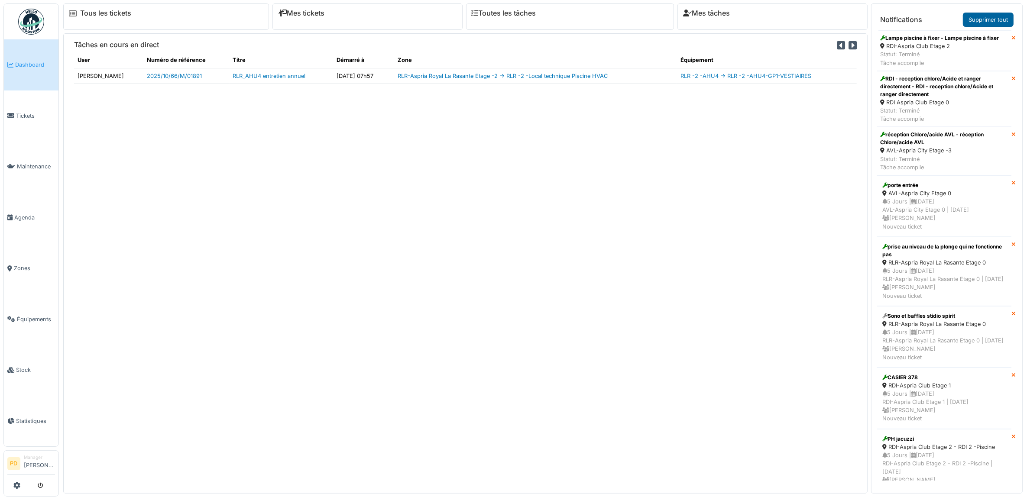
click at [987, 19] on link "Supprimer tout" at bounding box center [988, 20] width 51 height 14
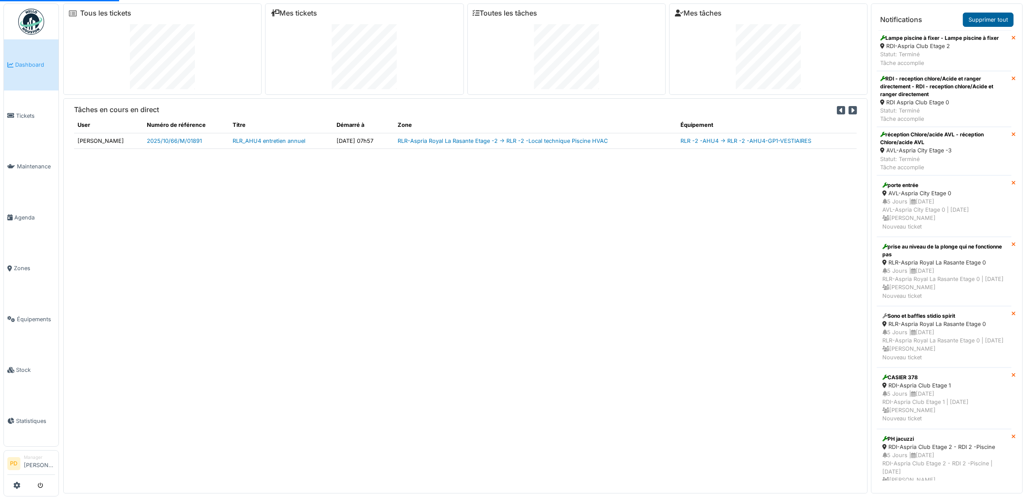
click at [987, 19] on link "Supprimer tout" at bounding box center [988, 20] width 51 height 14
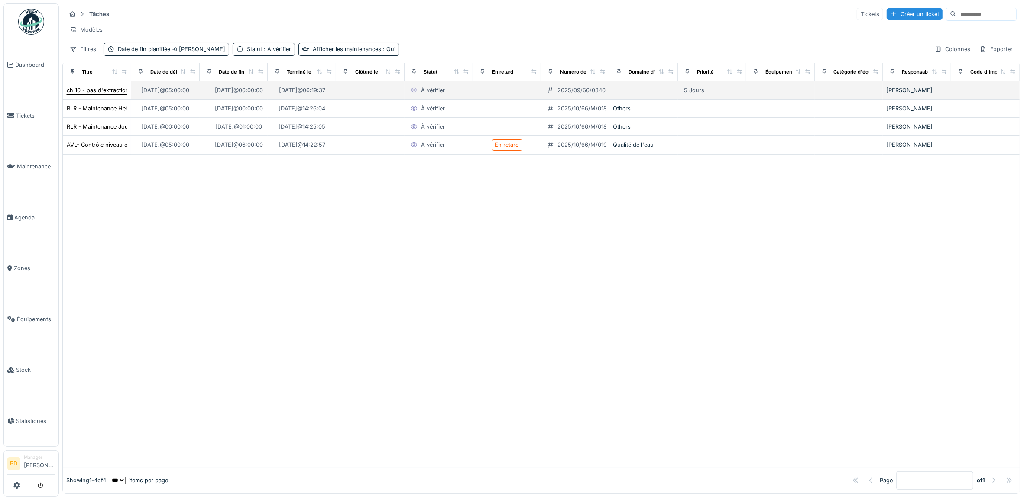
click at [103, 94] on div "ch 10 - pas d'extraction toilette, verifier le groupe d'extraction" at bounding box center [148, 90] width 163 height 8
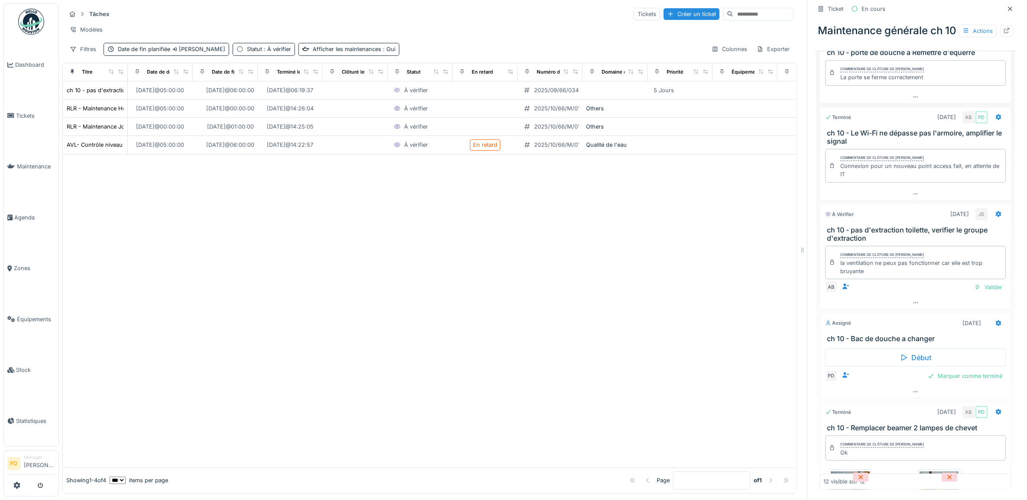
scroll to position [463, 0]
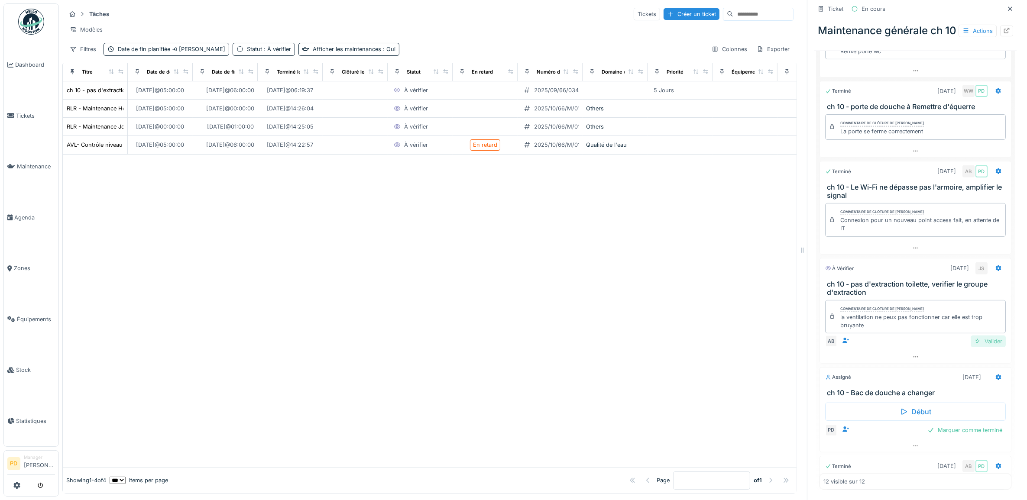
click at [971, 347] on div "Valider" at bounding box center [988, 342] width 35 height 12
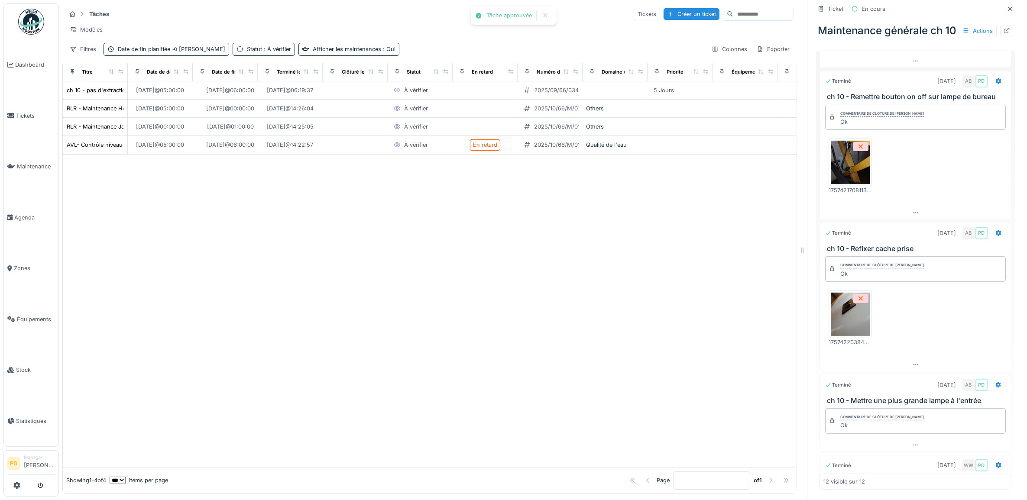
scroll to position [0, 0]
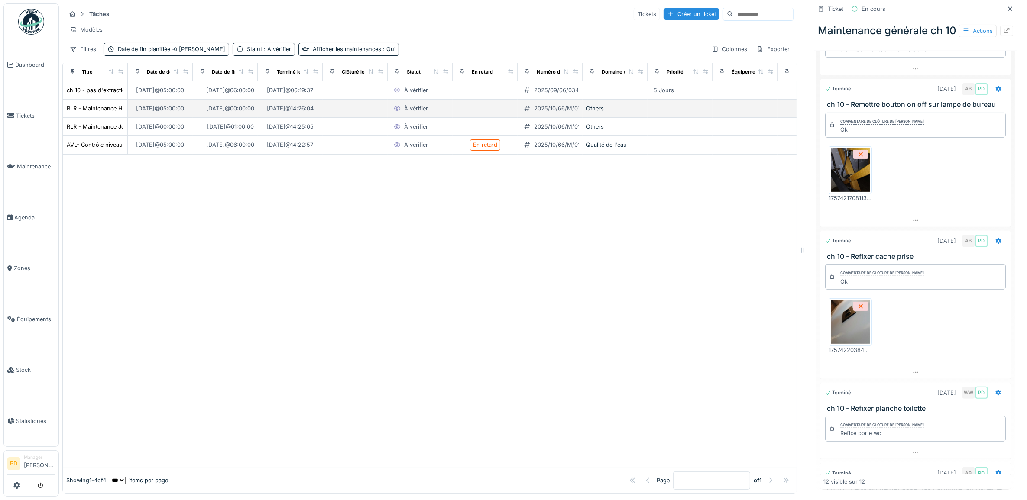
click at [94, 110] on div "RLR - Maintenance Hebdomadaire du Terrain de tennis (1 fois par semaine)" at bounding box center [166, 108] width 198 height 8
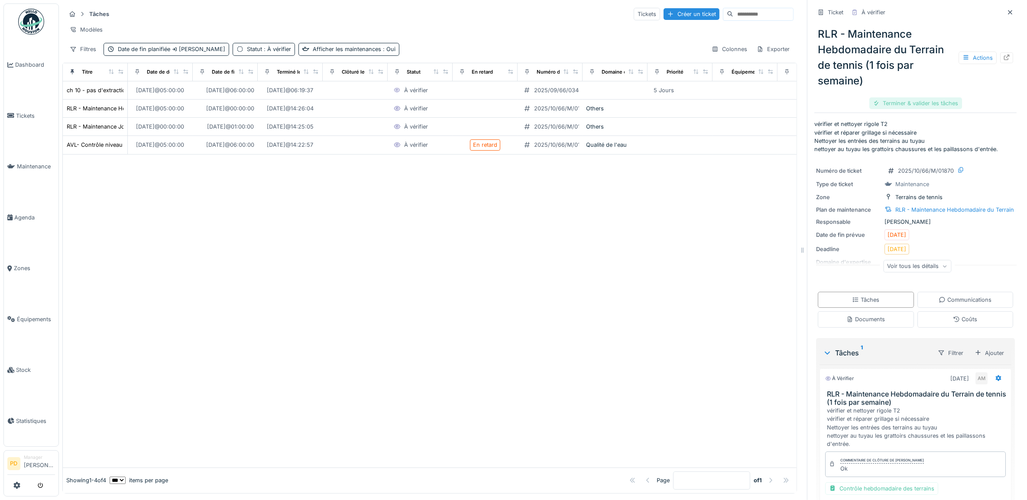
click at [928, 97] on div "Terminer & valider les tâches" at bounding box center [916, 103] width 93 height 12
click at [919, 104] on div "Clôturer le ticket" at bounding box center [916, 103] width 60 height 12
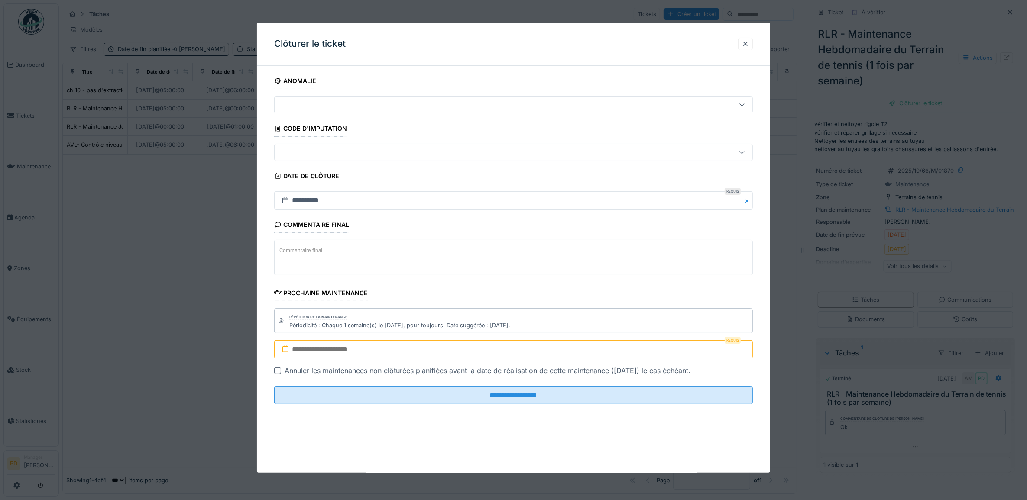
click at [485, 349] on input "text" at bounding box center [513, 350] width 479 height 18
click at [490, 302] on div "14" at bounding box center [488, 296] width 12 height 13
click at [484, 350] on input "text" at bounding box center [513, 350] width 479 height 18
click at [477, 315] on div "20" at bounding box center [474, 311] width 12 height 12
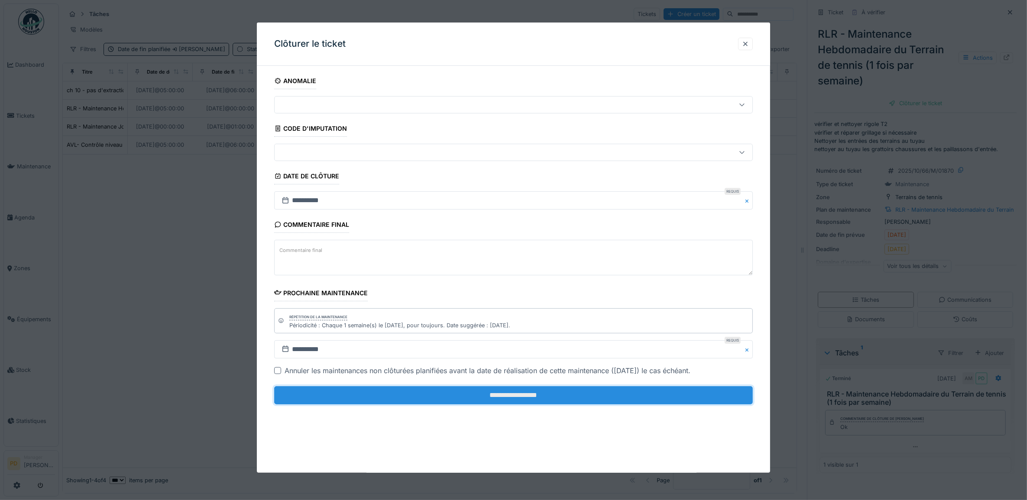
click at [496, 397] on input "**********" at bounding box center [513, 395] width 479 height 18
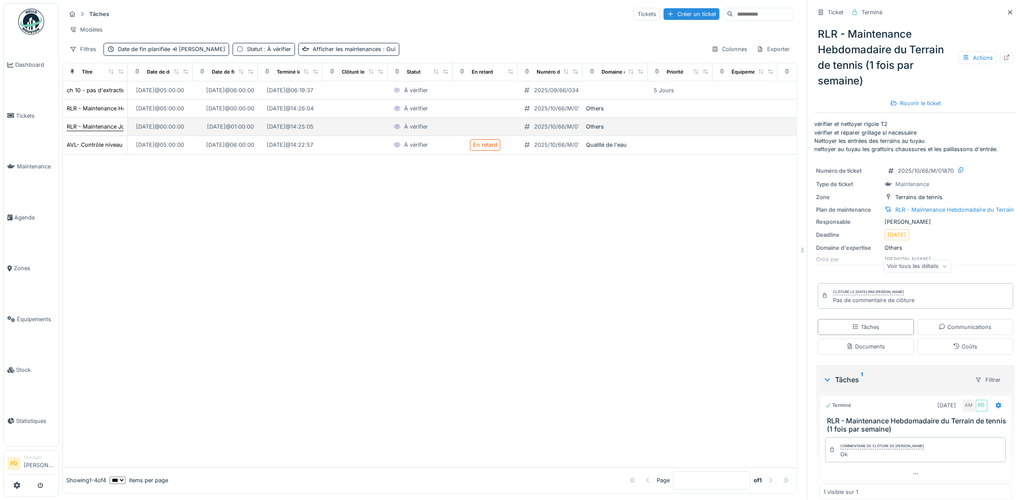
click at [111, 131] on div "RLR - Maintenance Journalière du Terrain de tennis de 6h30 à 8h30" at bounding box center [157, 127] width 180 height 8
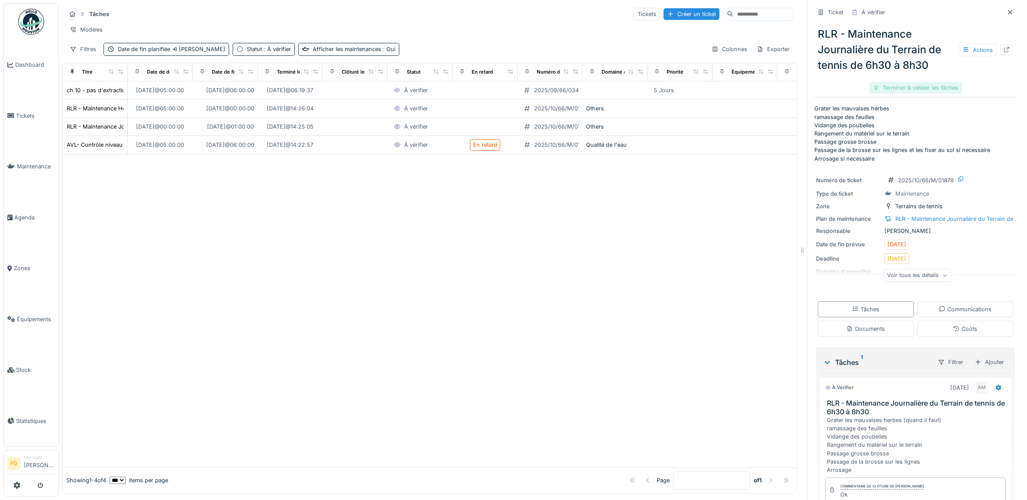
click at [929, 90] on div "Terminer & valider les tâches" at bounding box center [916, 88] width 93 height 12
click at [883, 87] on div "Terminer & valider les tâches" at bounding box center [916, 88] width 93 height 12
click at [893, 88] on div "Clôturer le ticket" at bounding box center [916, 88] width 60 height 12
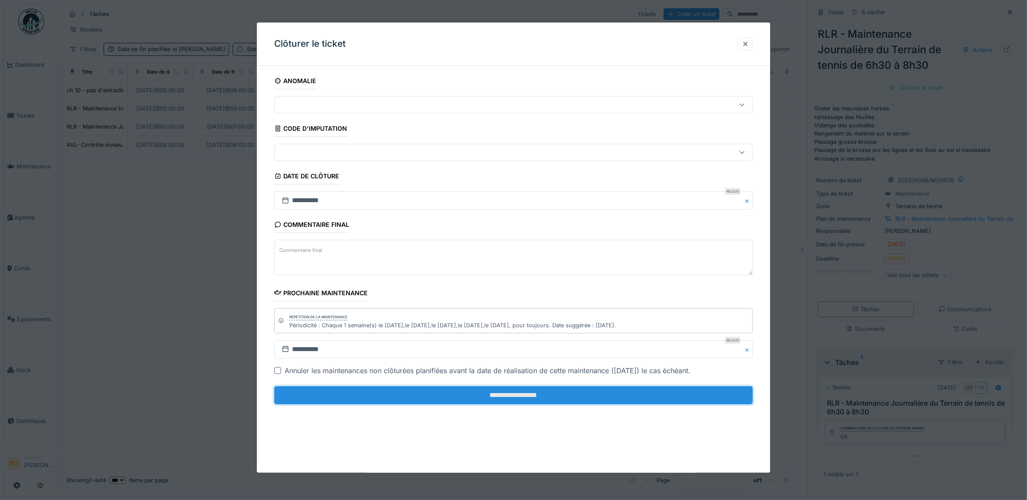
click at [508, 393] on input "**********" at bounding box center [513, 395] width 479 height 18
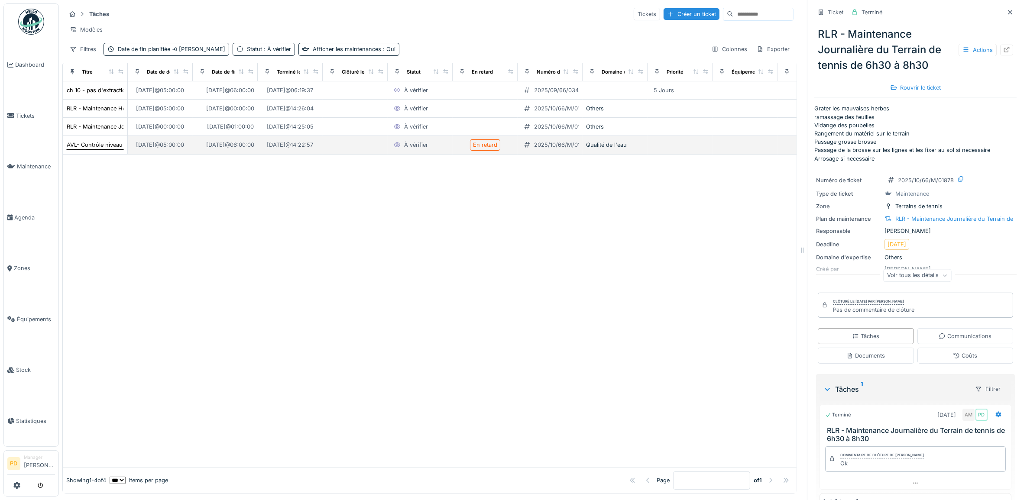
click at [86, 149] on div "AVL- Contrôle niveau cuve chlore et acide" at bounding box center [122, 145] width 110 height 8
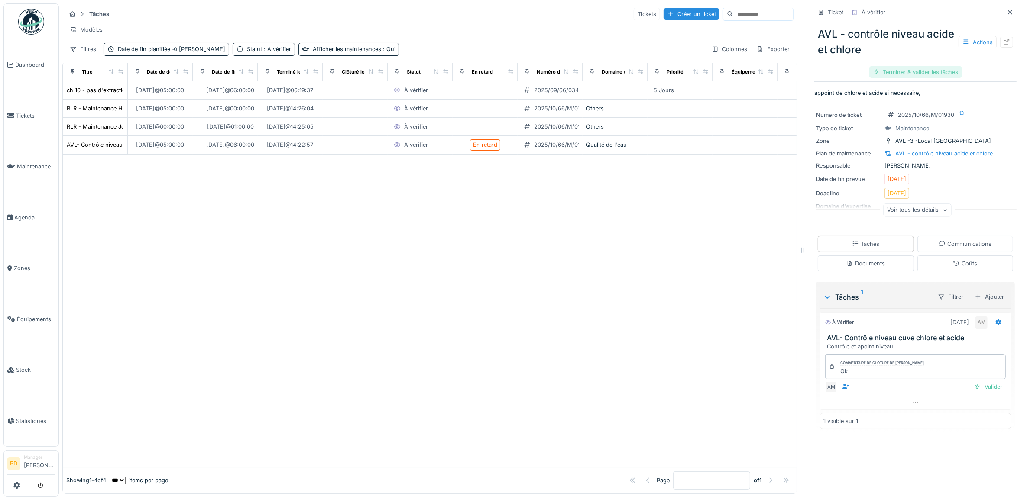
click at [894, 70] on div "Terminer & valider les tâches" at bounding box center [916, 72] width 93 height 12
click at [894, 70] on div "Clôturer le ticket" at bounding box center [916, 72] width 60 height 12
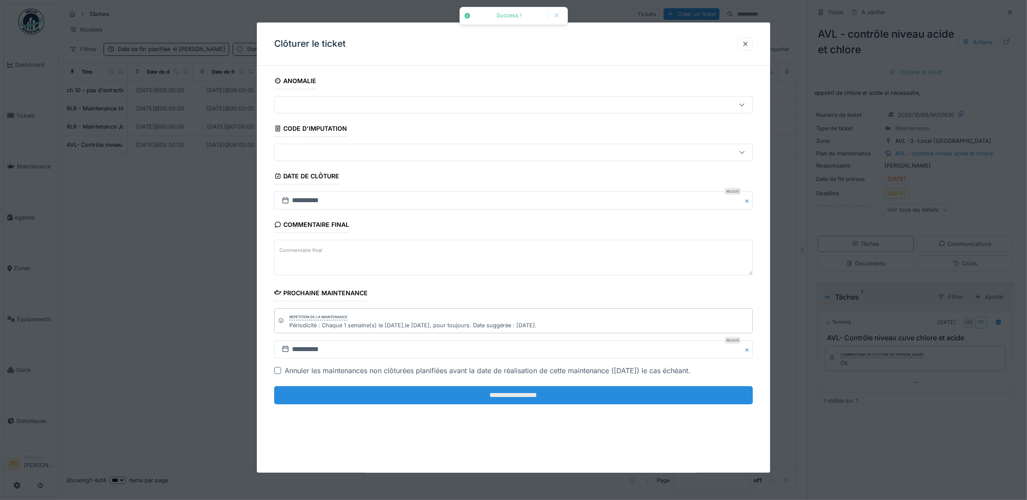
click at [578, 398] on input "**********" at bounding box center [513, 395] width 479 height 18
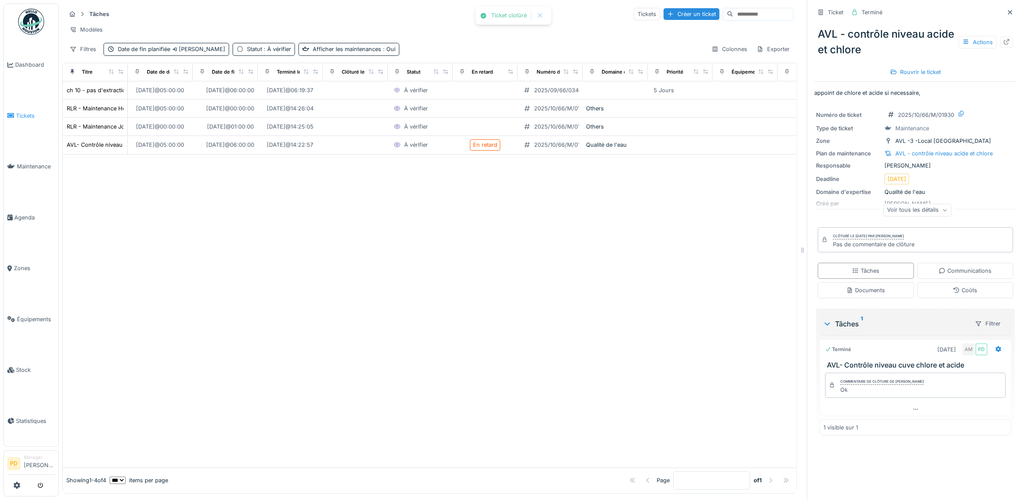
click at [31, 112] on span "Tickets" at bounding box center [35, 116] width 39 height 8
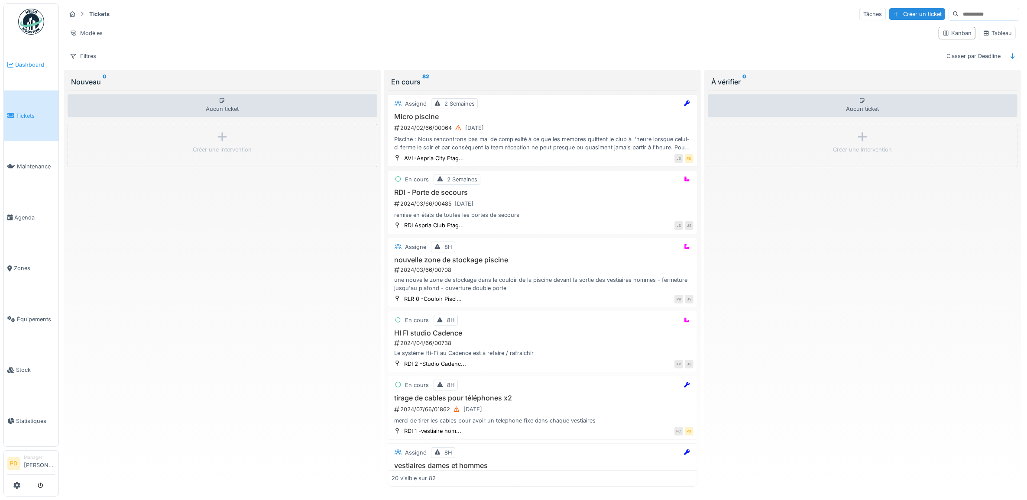
click at [33, 67] on span "Dashboard" at bounding box center [35, 65] width 40 height 8
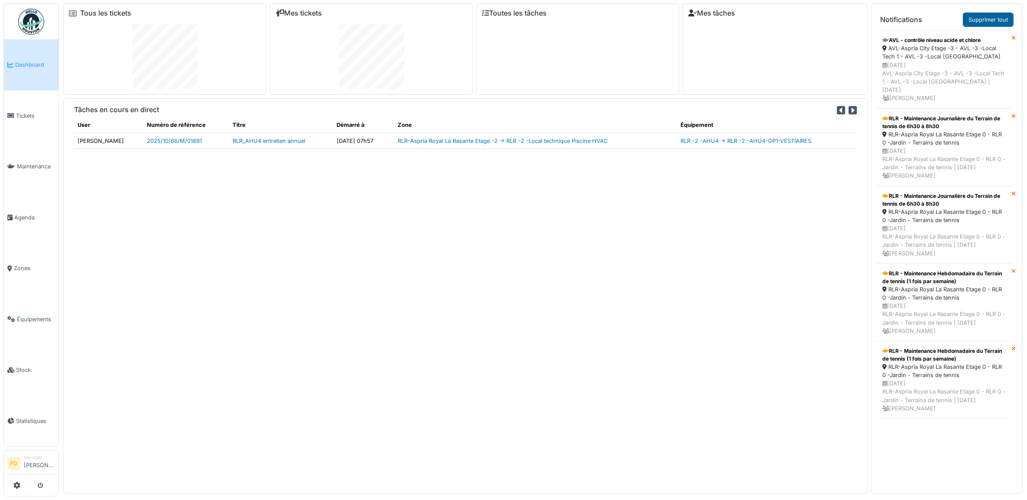
click at [1000, 19] on link "Supprimer tout" at bounding box center [988, 20] width 51 height 14
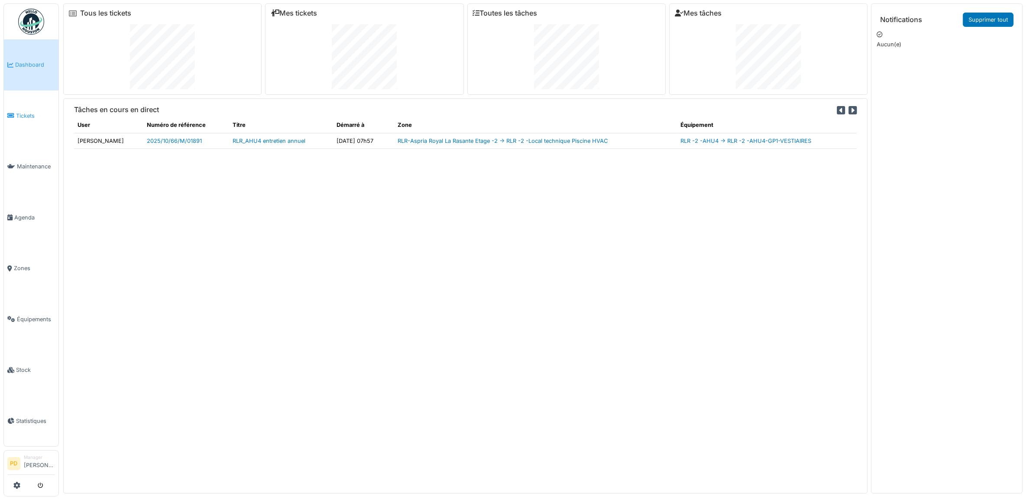
click at [22, 118] on link "Tickets" at bounding box center [31, 116] width 55 height 51
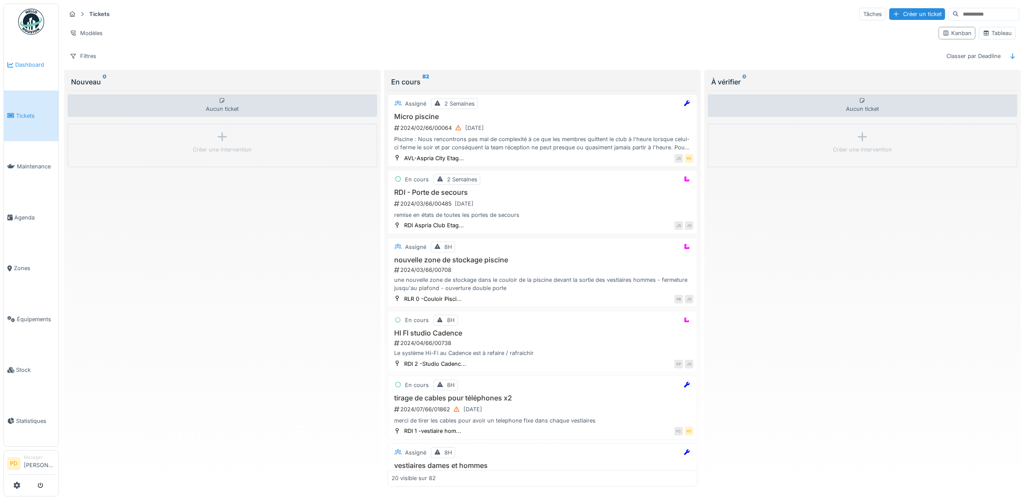
click at [37, 66] on span "Dashboard" at bounding box center [35, 65] width 40 height 8
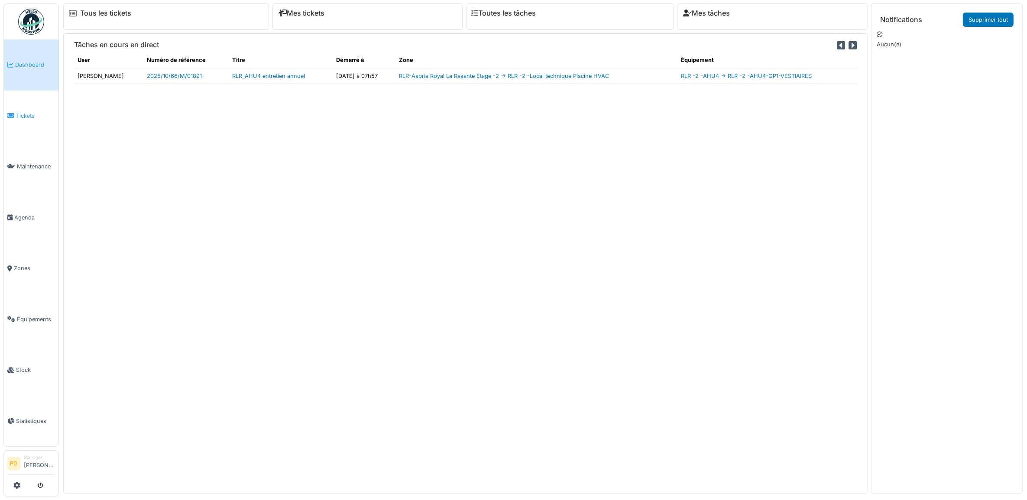
click at [24, 113] on span "Tickets" at bounding box center [35, 116] width 39 height 8
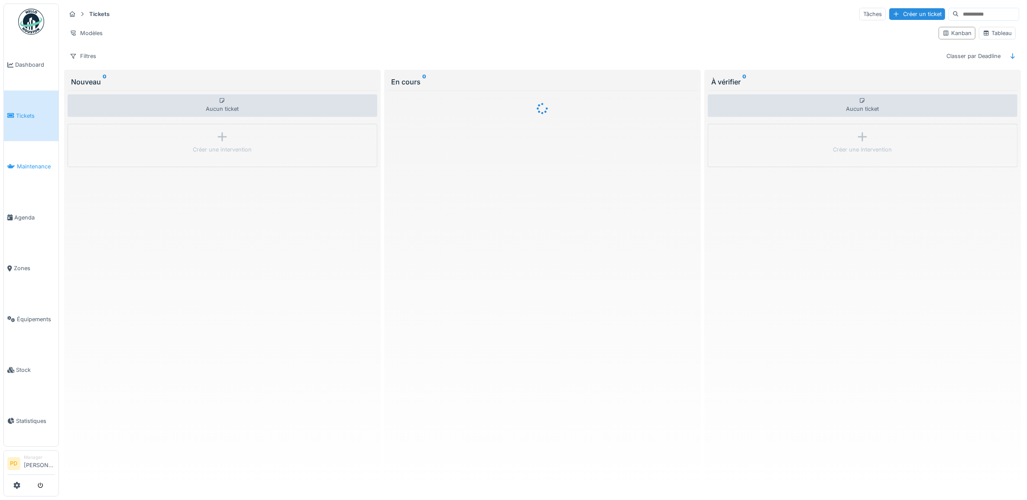
click at [20, 164] on span "Maintenance" at bounding box center [36, 166] width 38 height 8
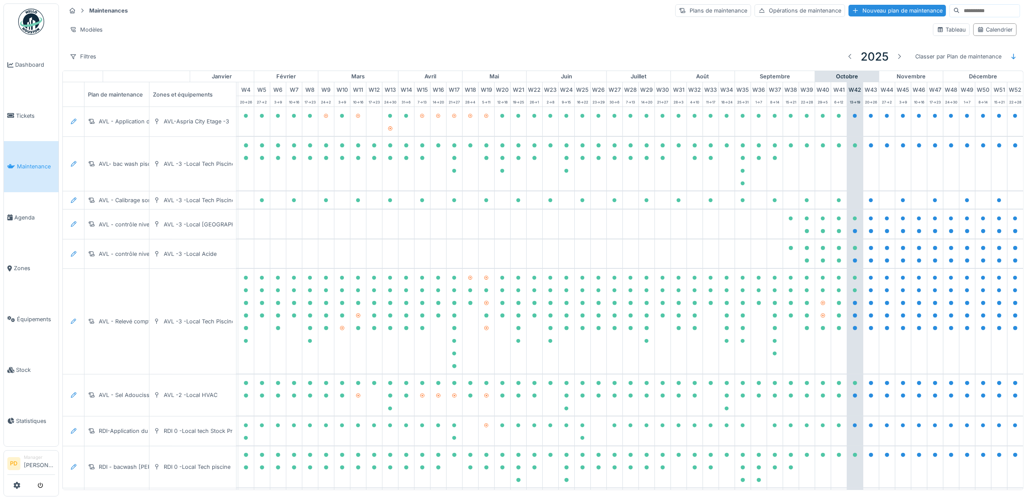
scroll to position [0, 85]
click at [29, 62] on span "Dashboard" at bounding box center [35, 65] width 40 height 8
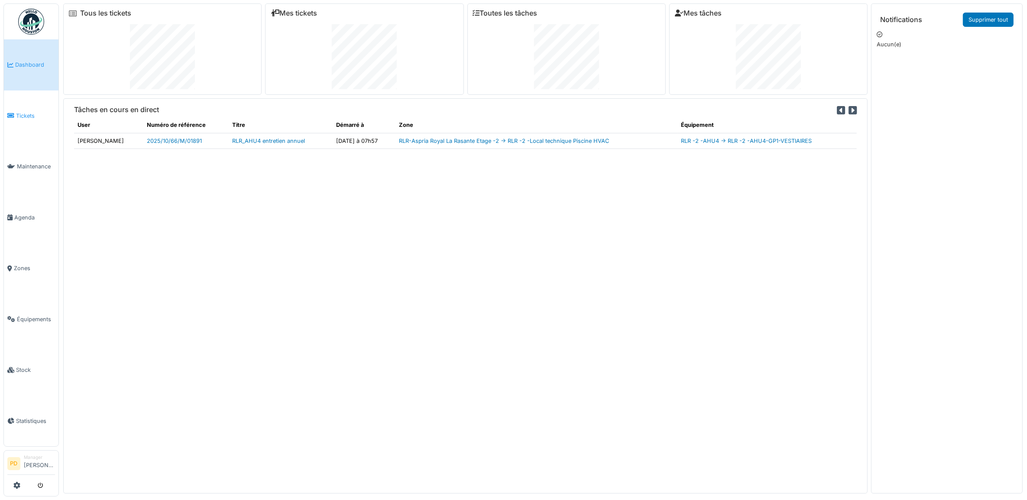
click at [12, 113] on icon at bounding box center [10, 116] width 7 height 6
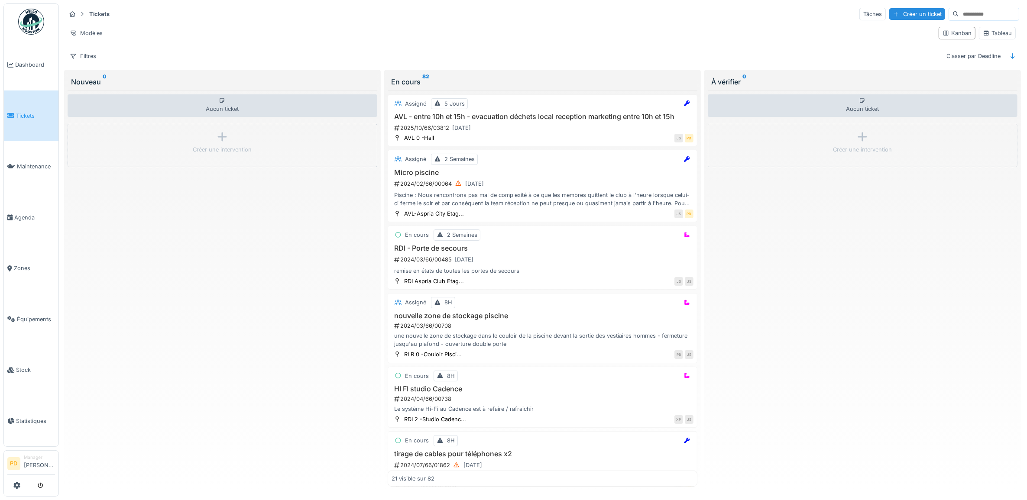
click at [25, 114] on span "Tickets" at bounding box center [35, 116] width 39 height 8
click at [26, 117] on span "Tickets" at bounding box center [35, 116] width 39 height 8
click at [33, 65] on span "Dashboard" at bounding box center [35, 65] width 40 height 8
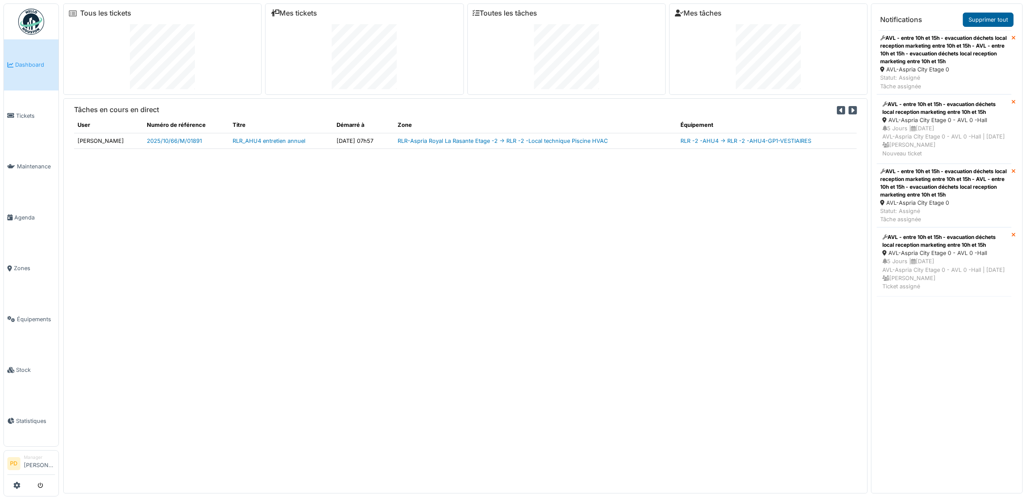
click at [991, 20] on link "Supprimer tout" at bounding box center [988, 20] width 51 height 14
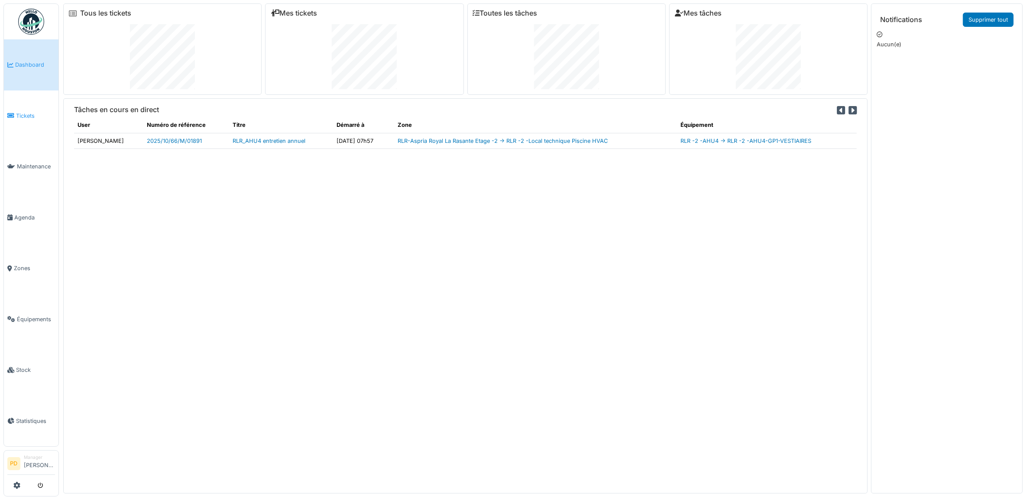
click at [29, 116] on span "Tickets" at bounding box center [35, 116] width 39 height 8
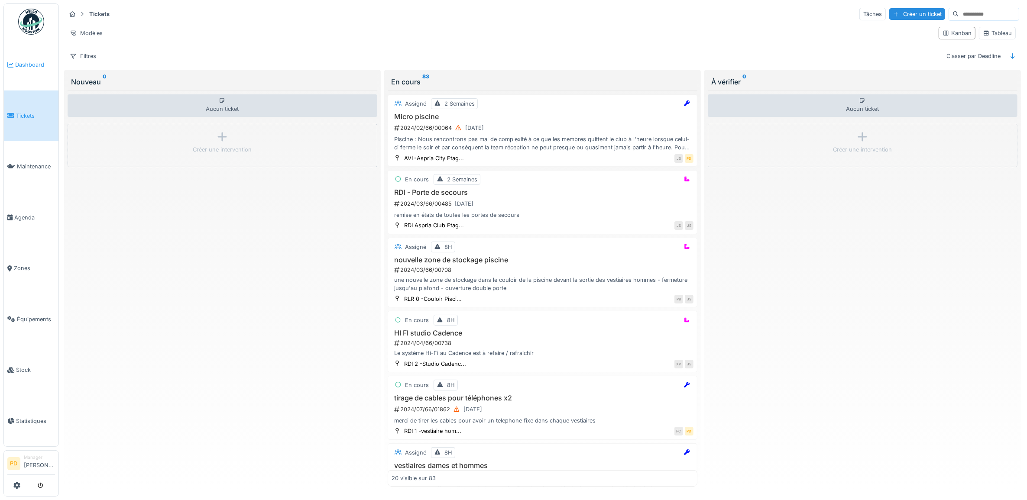
click at [31, 63] on span "Dashboard" at bounding box center [35, 65] width 40 height 8
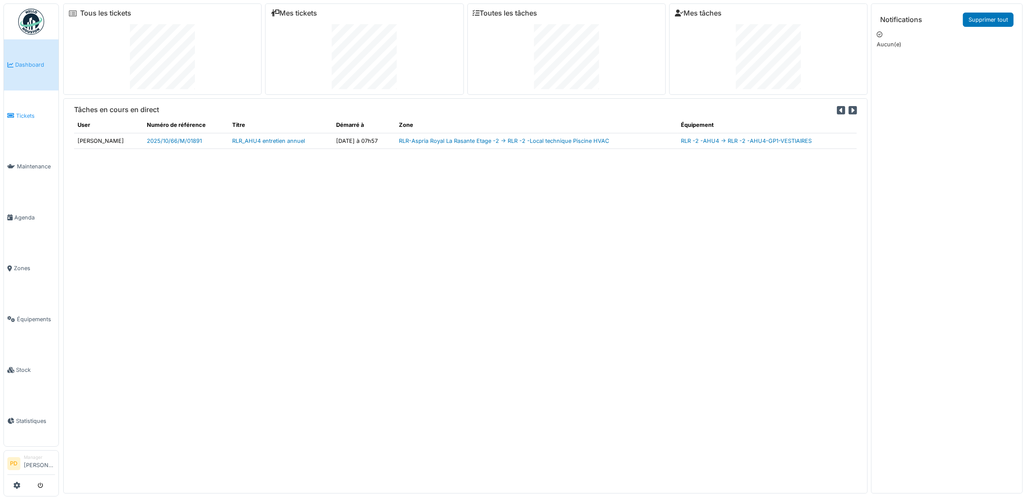
click at [29, 112] on span "Tickets" at bounding box center [35, 116] width 39 height 8
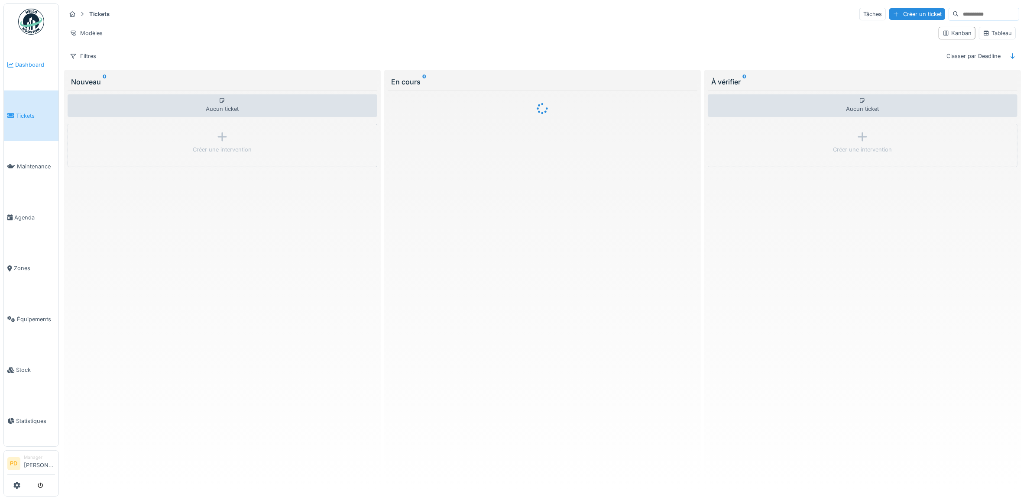
click at [39, 63] on span "Dashboard" at bounding box center [35, 65] width 40 height 8
